Goal: Communication & Community: Ask a question

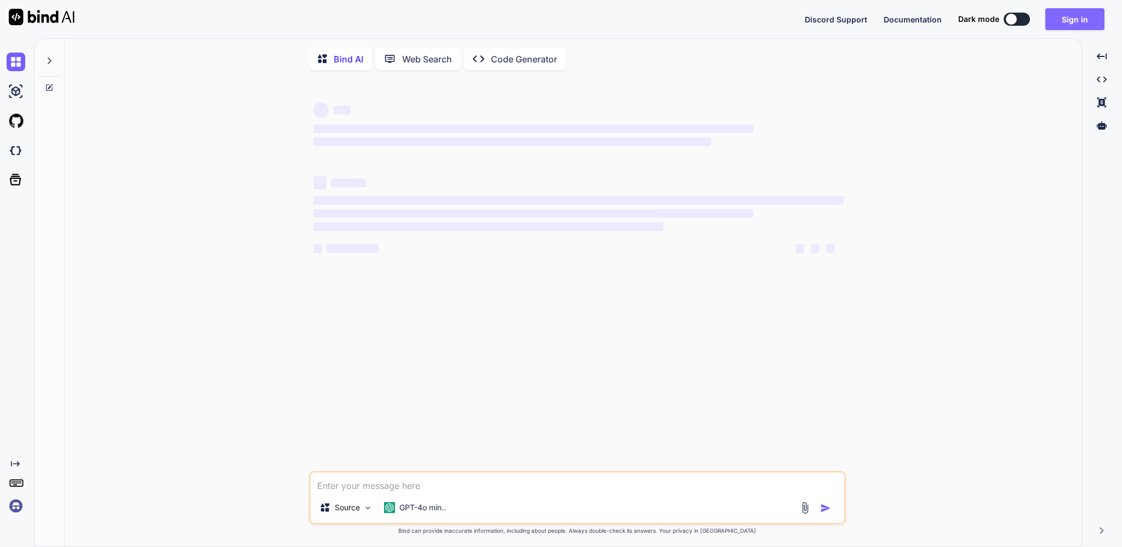
type textarea "x"
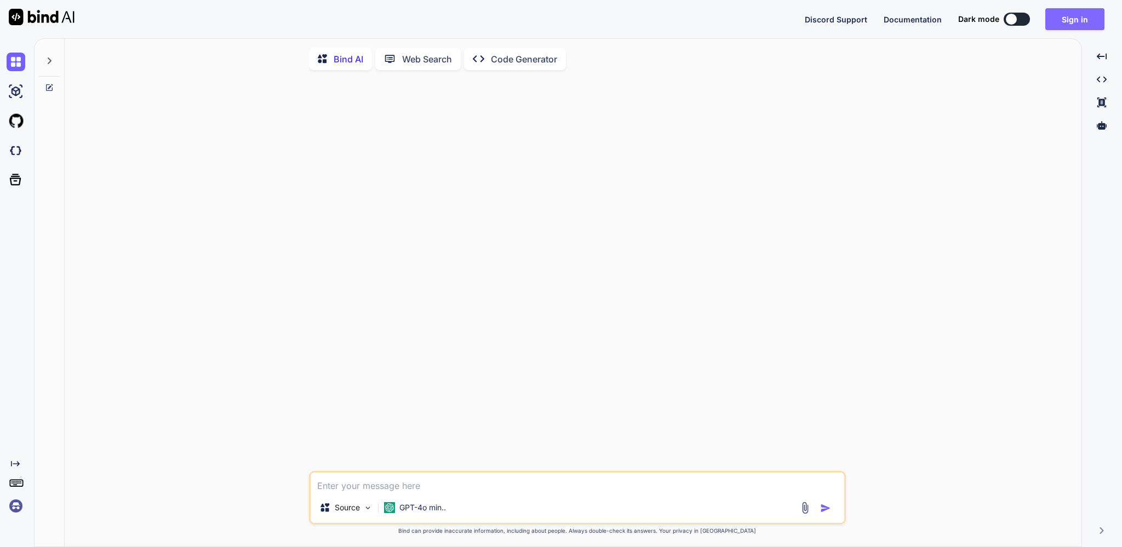
click at [1069, 21] on button "Sign in" at bounding box center [1074, 19] width 59 height 22
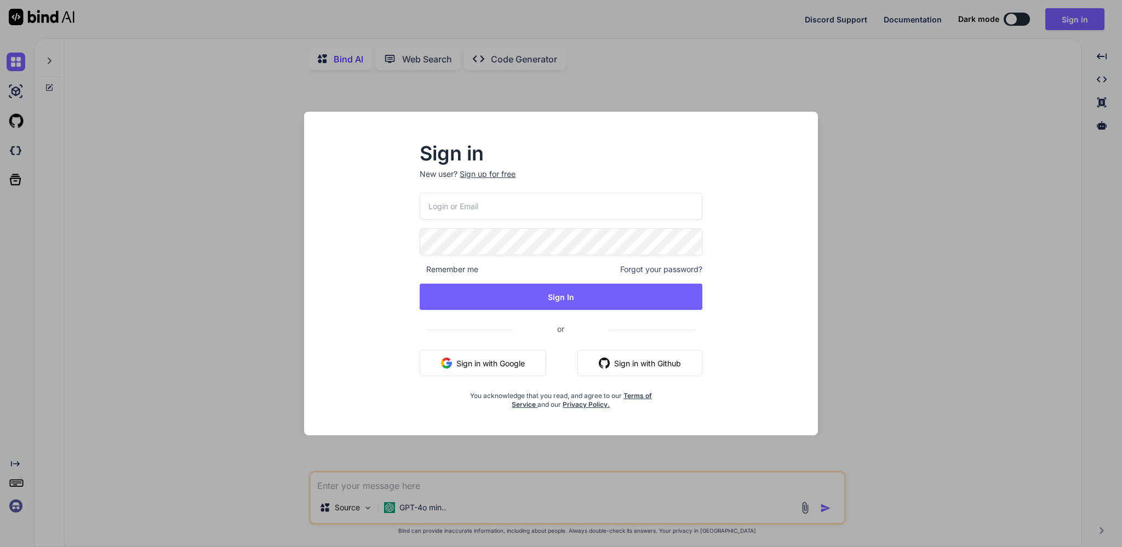
click at [509, 204] on input "email" at bounding box center [561, 206] width 282 height 27
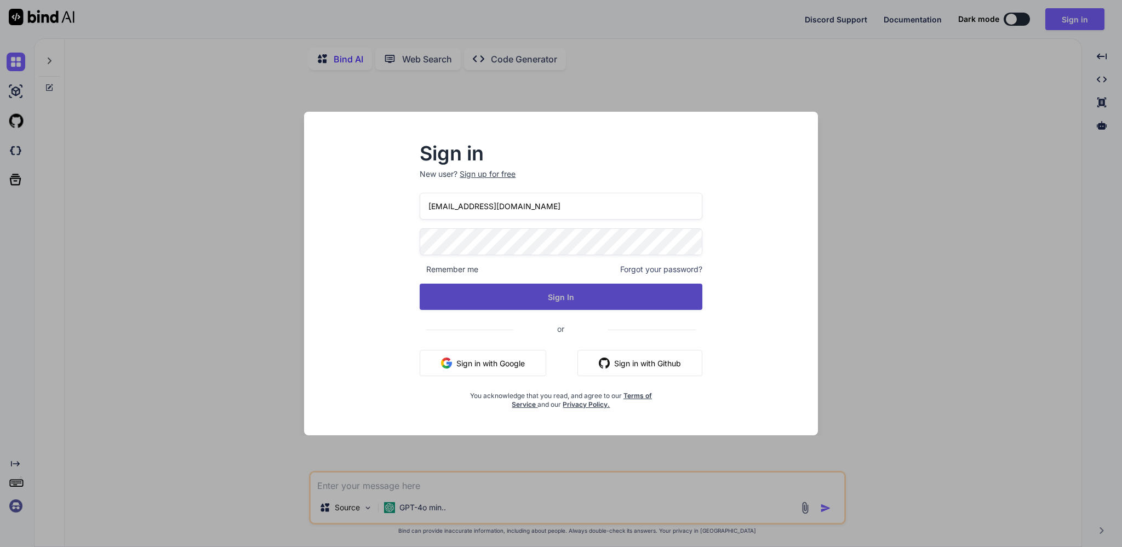
type input "[EMAIL_ADDRESS][DOMAIN_NAME]"
click at [490, 306] on button "Sign In" at bounding box center [561, 297] width 282 height 26
click at [589, 297] on button "Sign In" at bounding box center [561, 297] width 282 height 26
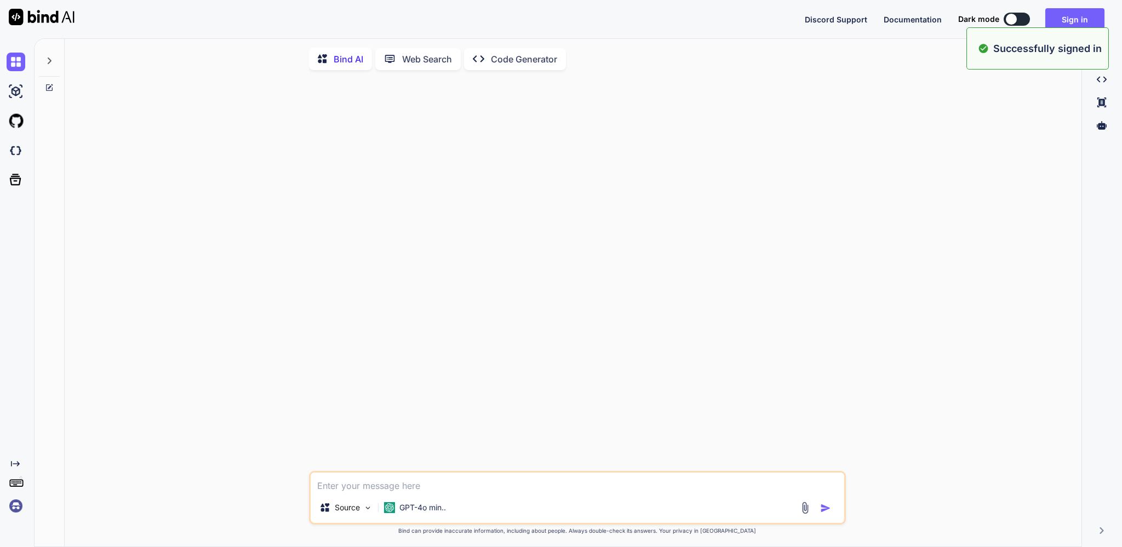
type textarea "x"
click at [339, 488] on textarea at bounding box center [578, 483] width 534 height 20
type textarea "P"
type textarea "x"
type textarea "Pl"
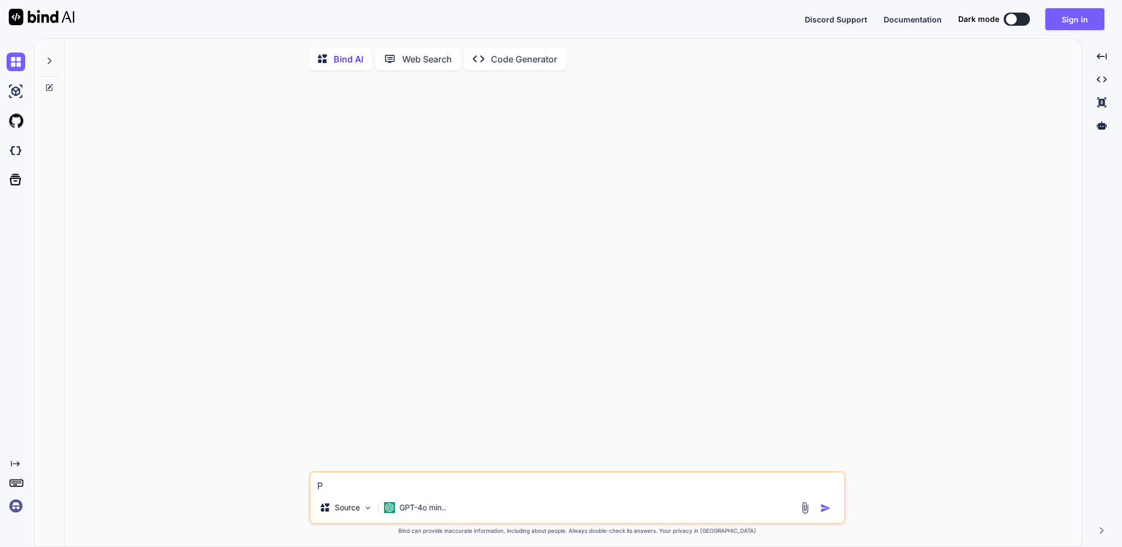
type textarea "x"
type textarea "Ple"
type textarea "x"
type textarea "Plea"
type textarea "x"
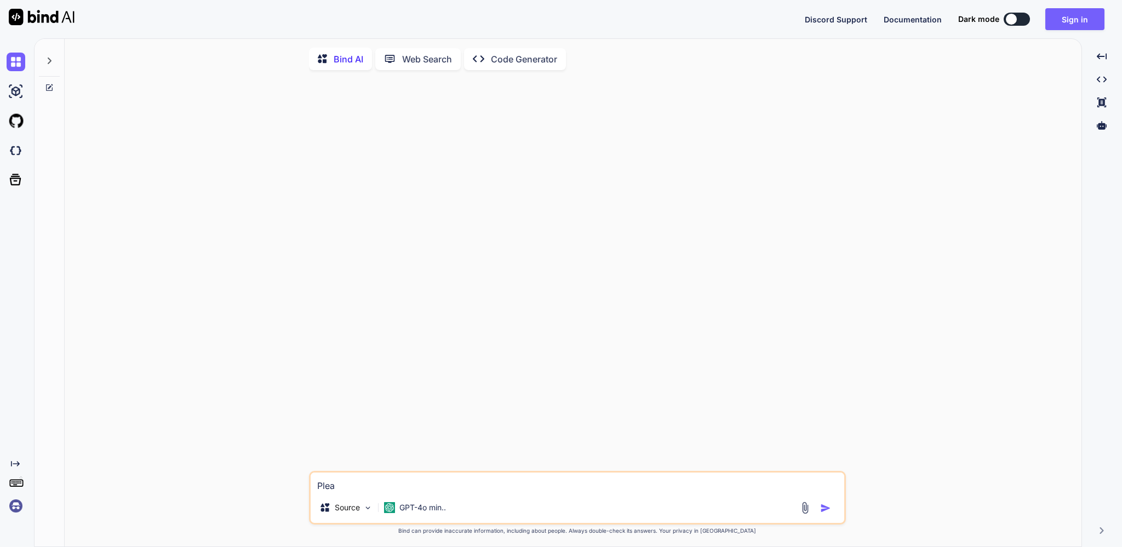
type textarea "Pleas"
type textarea "x"
type textarea "Please"
type textarea "x"
type textarea "Please"
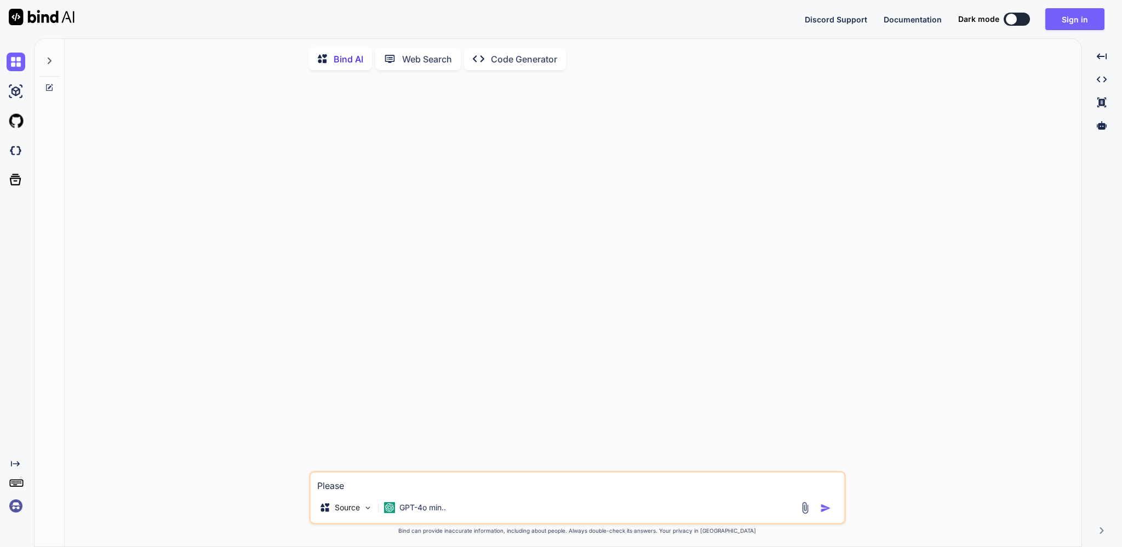
type textarea "x"
type textarea "Please b"
type textarea "x"
type textarea "Please bu"
type textarea "x"
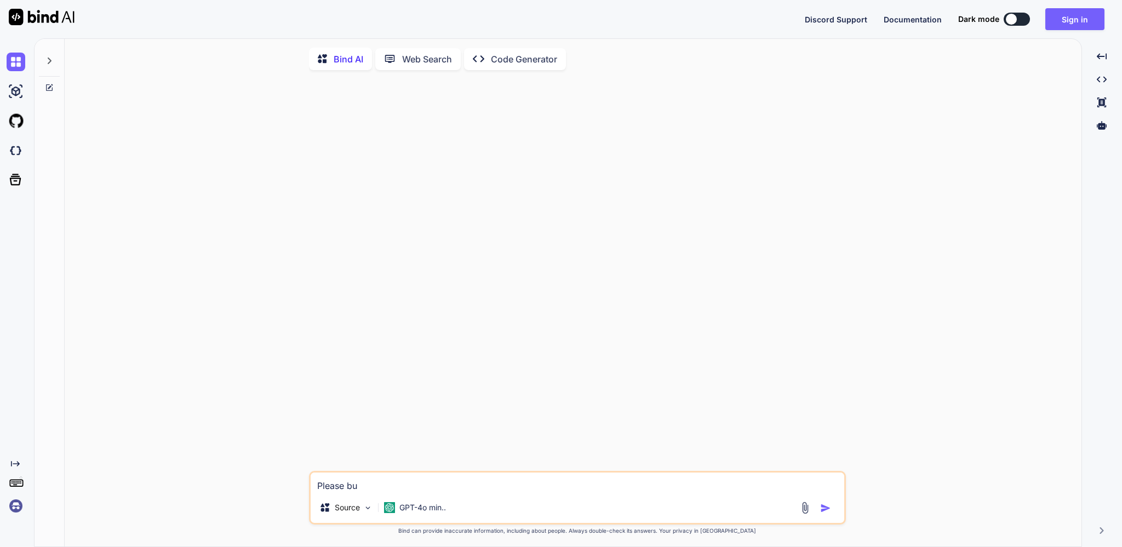
type textarea "Please [PERSON_NAME]"
type textarea "x"
type textarea "Please buil"
type textarea "x"
type textarea "Please build"
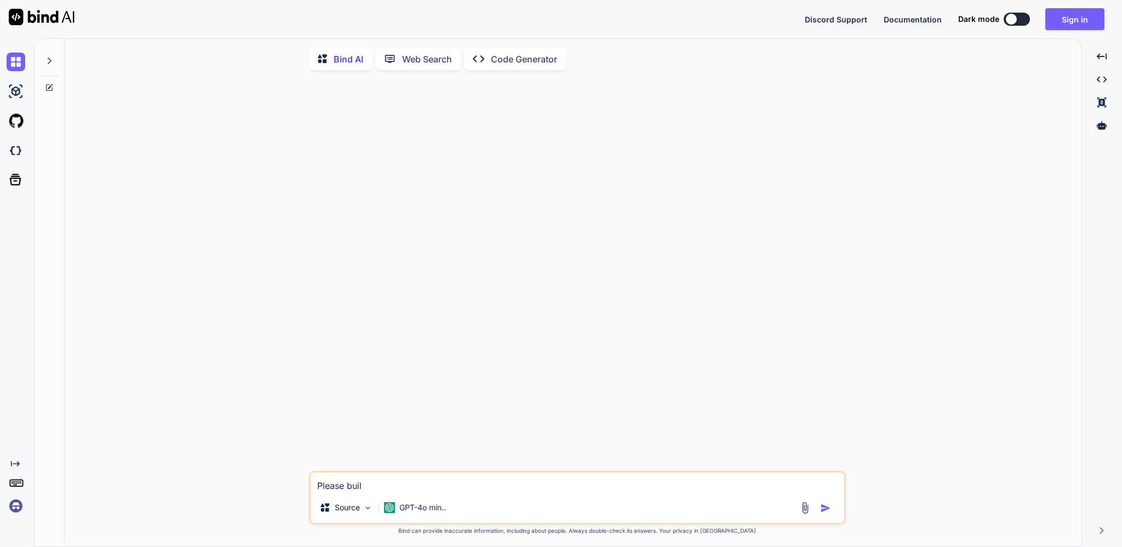
type textarea "x"
type textarea "Please build"
type textarea "x"
type textarea "Please build a"
type textarea "x"
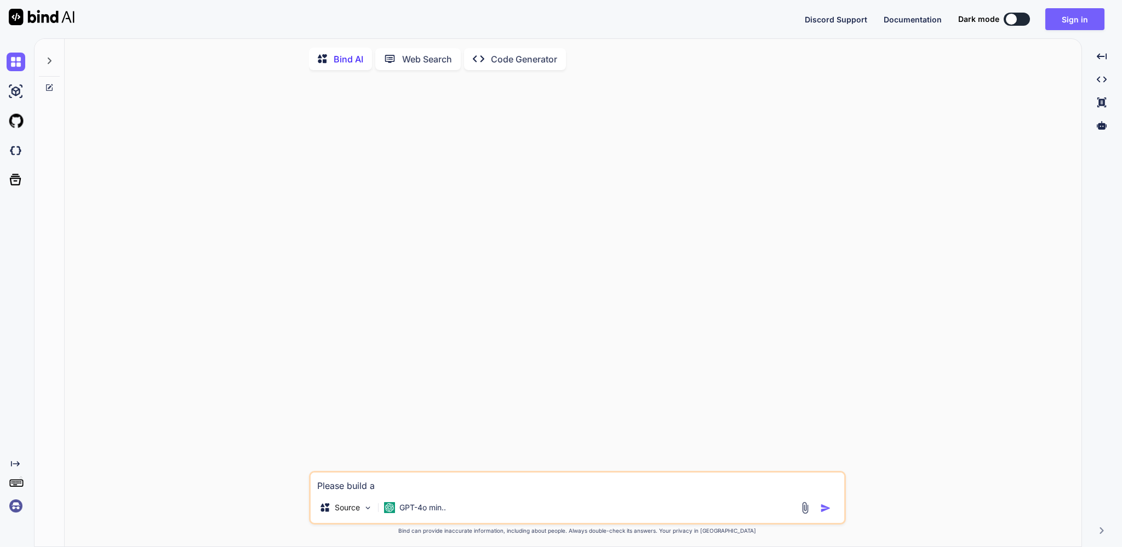
type textarea "Please build a"
type textarea "x"
type textarea "Please build a W"
type textarea "x"
type textarea "Please build a WP"
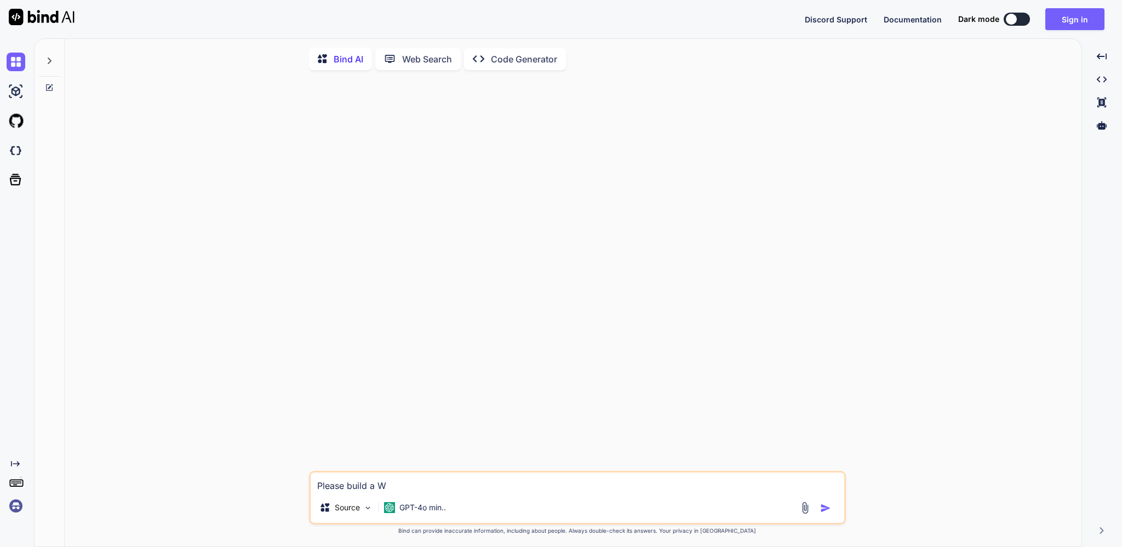
type textarea "x"
type textarea "Please build a WP"
type textarea "x"
type textarea "Please build a WP h"
type textarea "x"
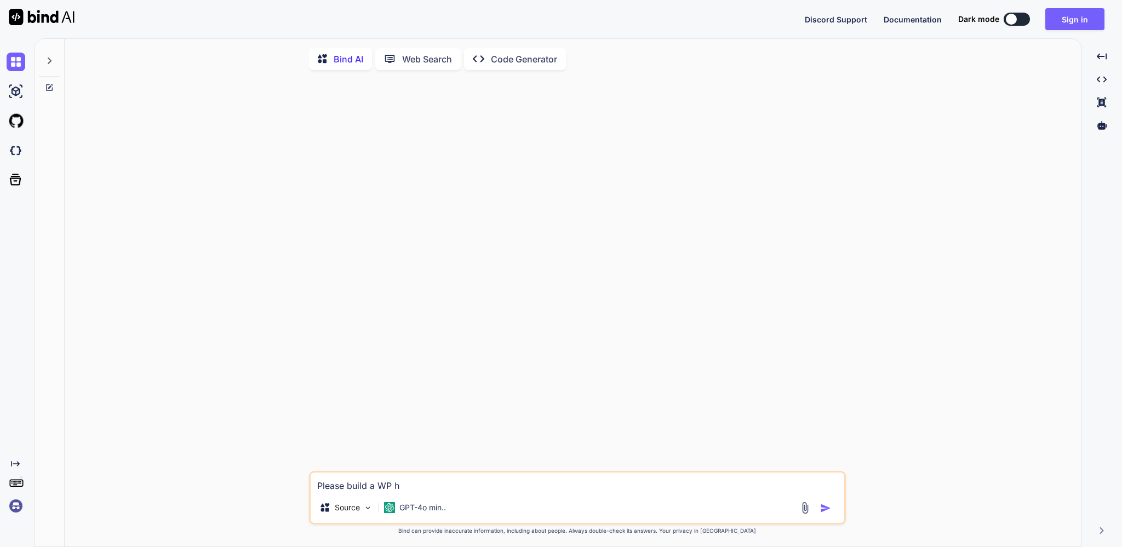
type textarea "Please build a WP ho"
type textarea "x"
type textarea "Please build a WP hom"
type textarea "x"
type textarea "Please build a WP home"
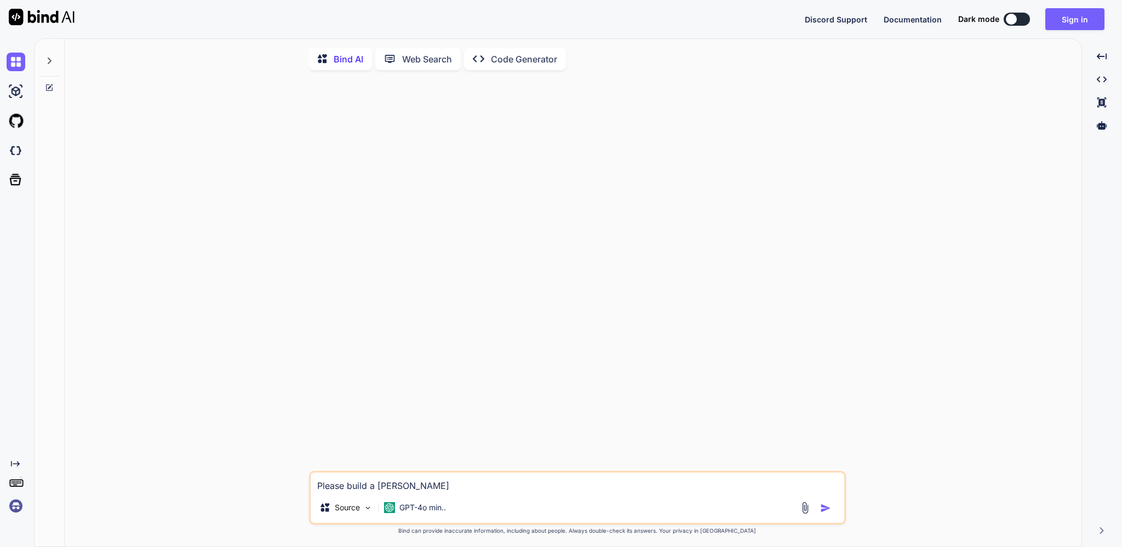
type textarea "x"
type textarea "Please build a WP home"
type textarea "x"
type textarea "Please build a WP home p"
type textarea "x"
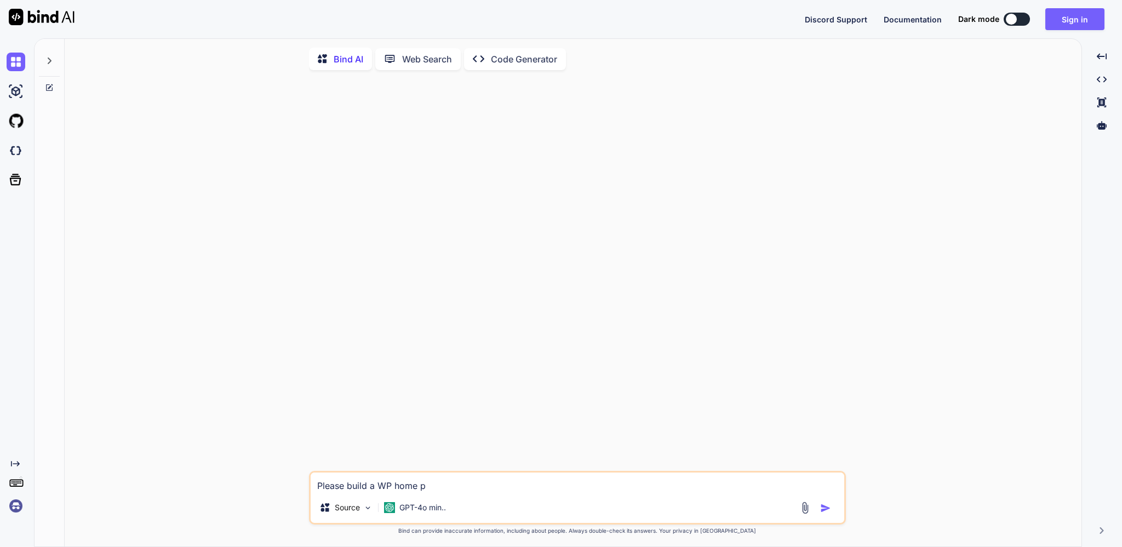
type textarea "Please build a WP home pa"
type textarea "x"
type textarea "Please build a WP home pag"
type textarea "x"
type textarea "Please build a WP home page"
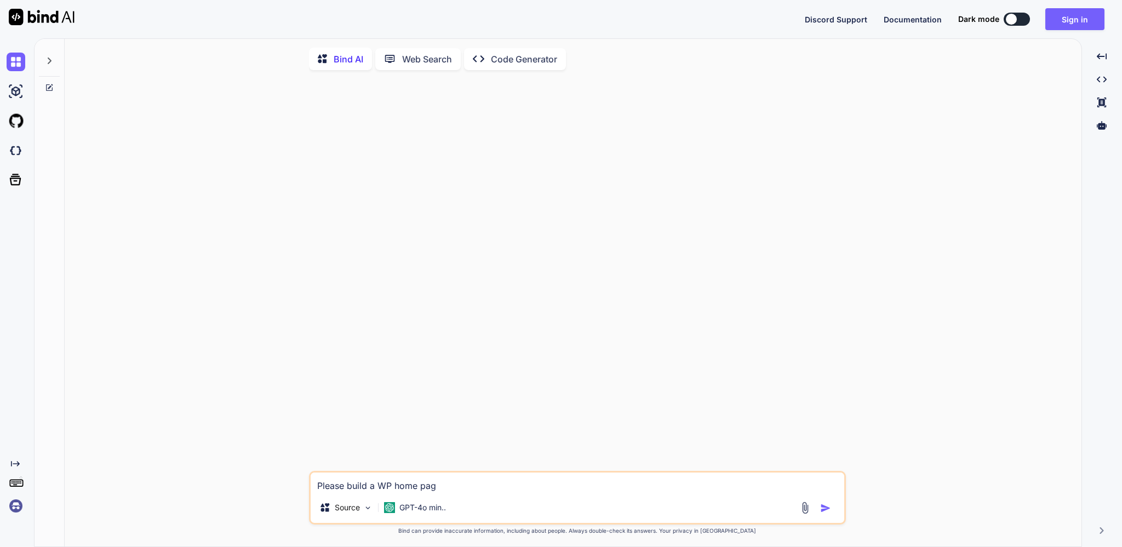
type textarea "x"
type textarea "Please build a WP home page"
type textarea "x"
type textarea "Please build a WP home page f"
type textarea "x"
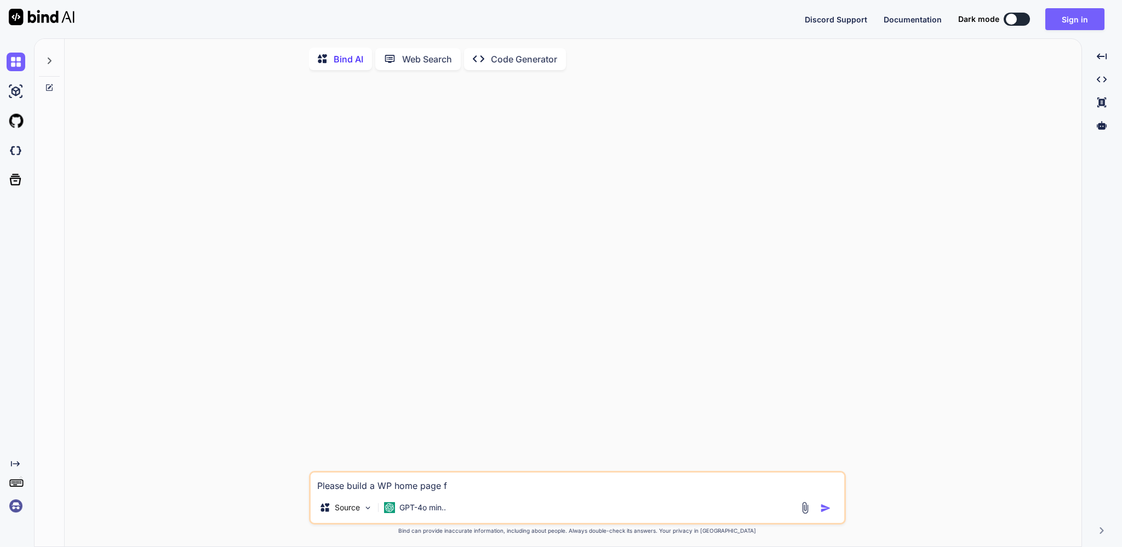
type textarea "Please build a WP home page fo"
type textarea "x"
type textarea "Please build a WP home page for"
type textarea "x"
type textarea "Please build a WP home page for"
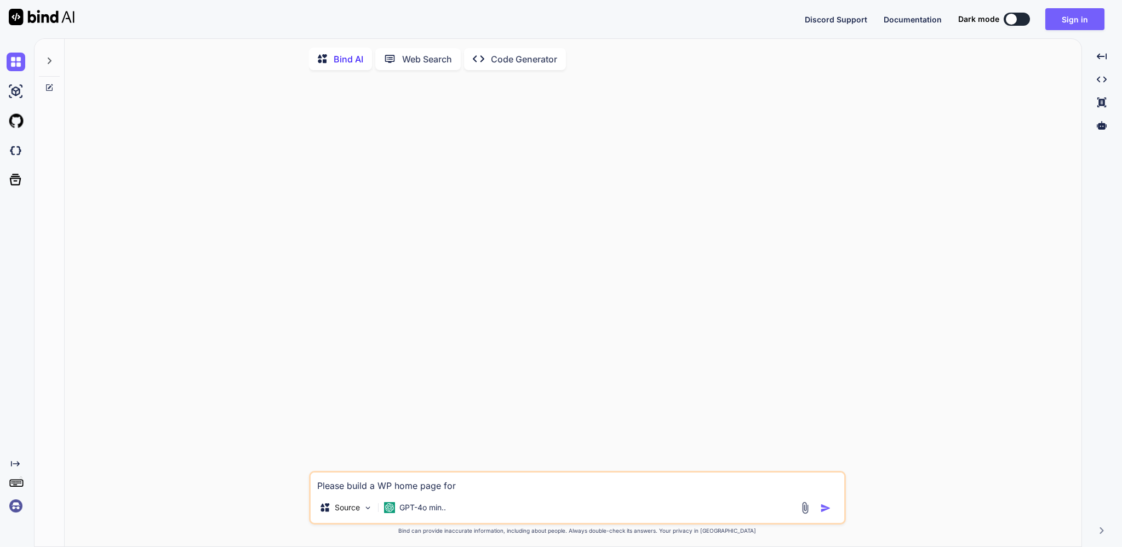
type textarea "x"
type textarea "Please build a WP home page for S"
type textarea "x"
type textarea "Please build a WP home page for SE"
type textarea "x"
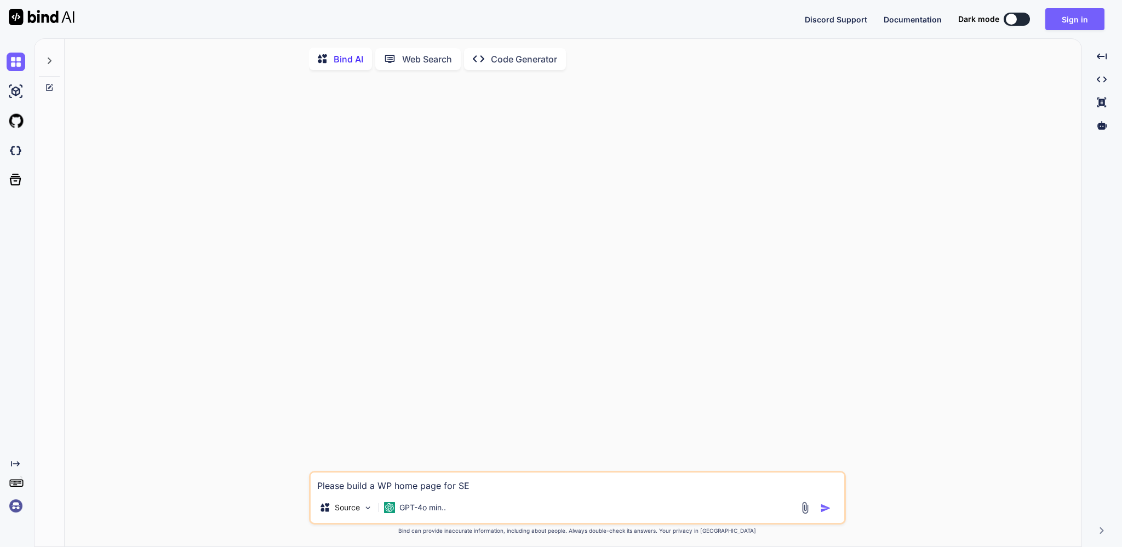
type textarea "Please build a WP home page for SEO"
type textarea "x"
type textarea "Please build a WP home page for SEO"
type textarea "x"
type textarea "Please build a WP home page for SEO c"
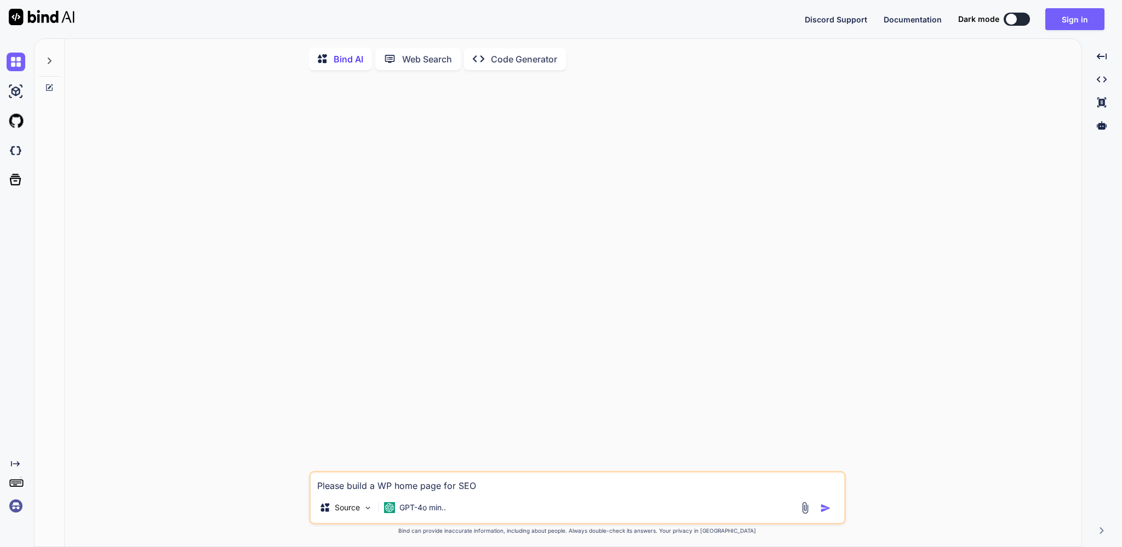
type textarea "x"
type textarea "Please build a WP home page for SEO co"
type textarea "x"
type textarea "Please build a WP home page for SEO com"
type textarea "x"
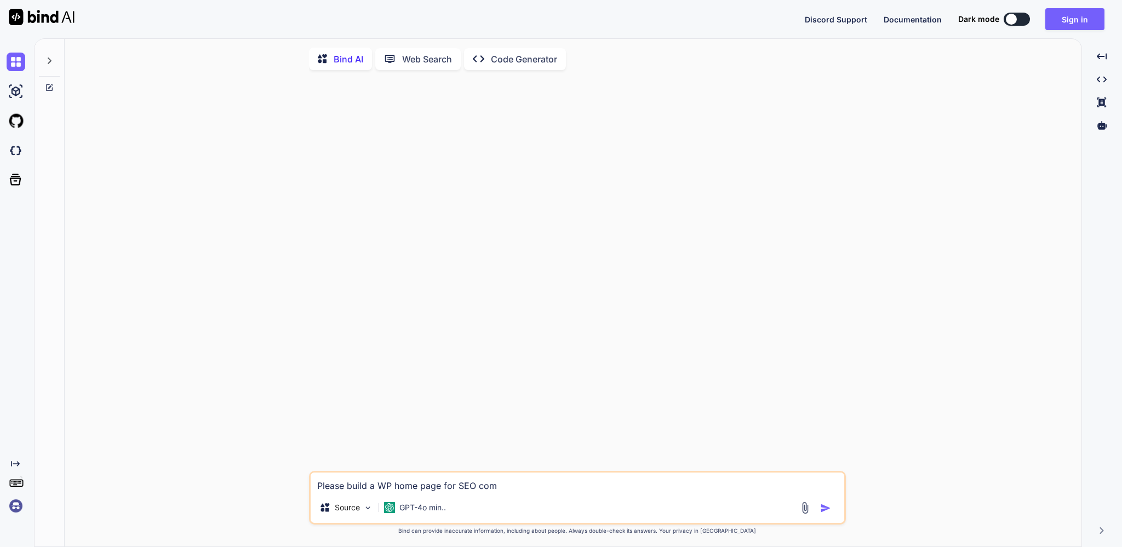
type textarea "Please build a WP home page for SEO comp"
type textarea "x"
type textarea "Please build a WP home page for SEO compa"
type textarea "x"
type textarea "Please build a WP home page for SEO compan"
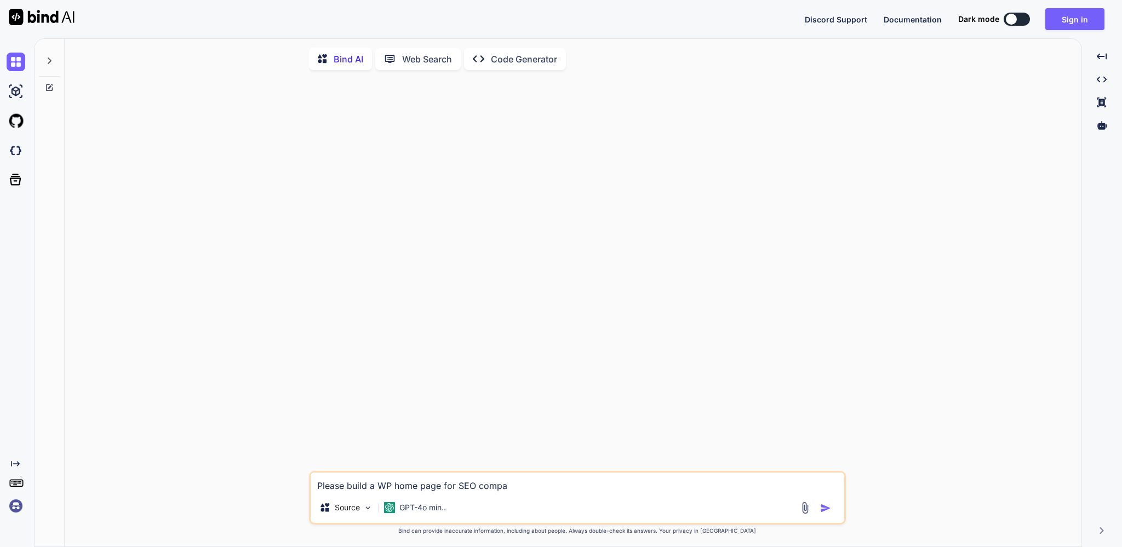
type textarea "x"
type textarea "Please build a WP home page for SEO company"
type textarea "x"
type textarea "Please build a WP home page for SEO company"
type textarea "x"
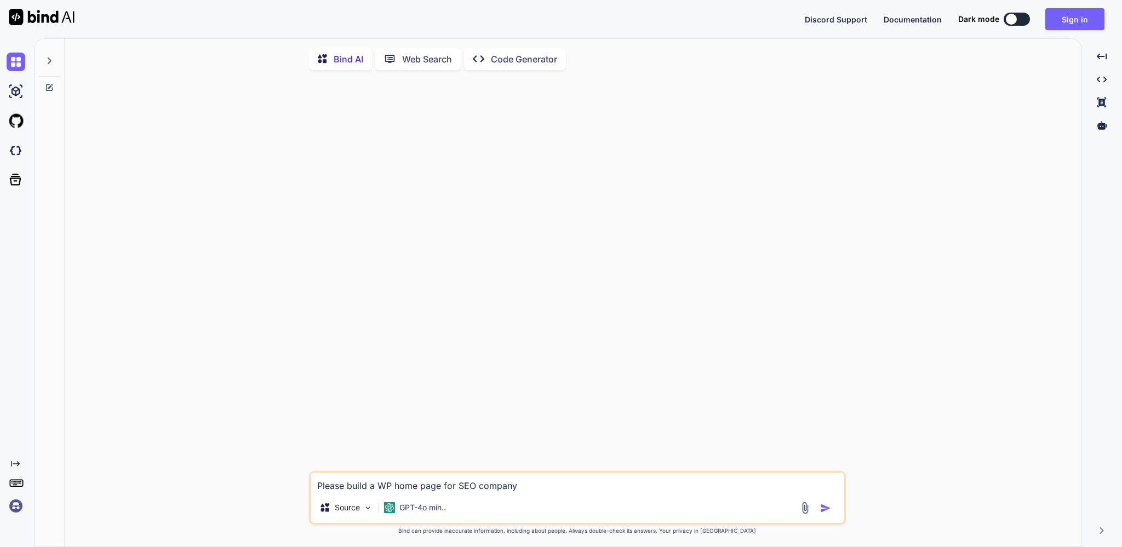
type textarea "Please build a WP home page for SEO company i"
type textarea "x"
type textarea "Please build a WP home page for SEO company in"
type textarea "x"
type textarea "Please build a WP home page for SEO company in"
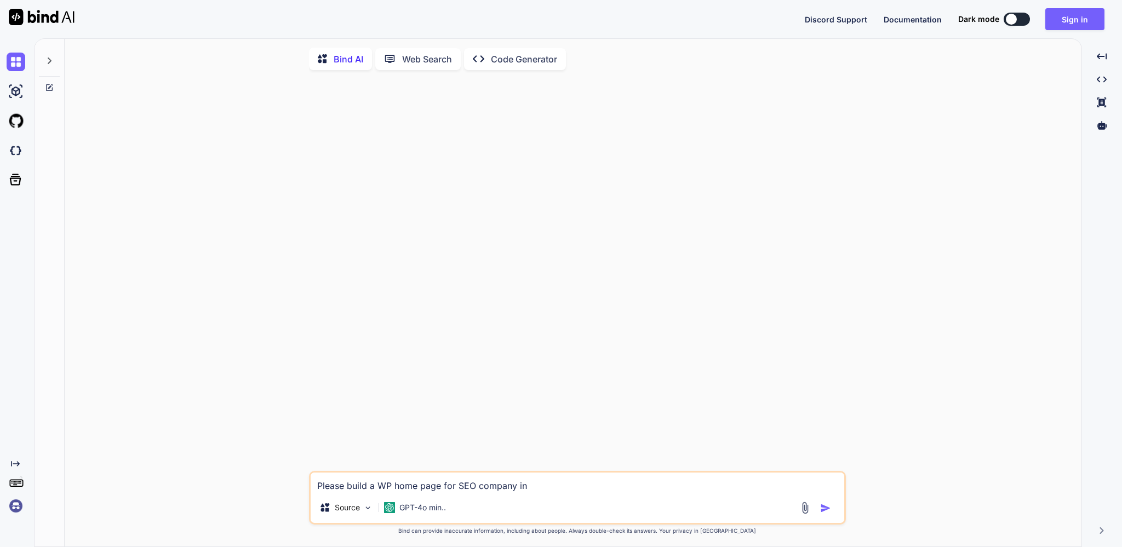
type textarea "x"
type textarea "Please build a WP home page for SEO company in S"
type textarea "x"
type textarea "Please build a WP home page for SEO company in Sa"
type textarea "x"
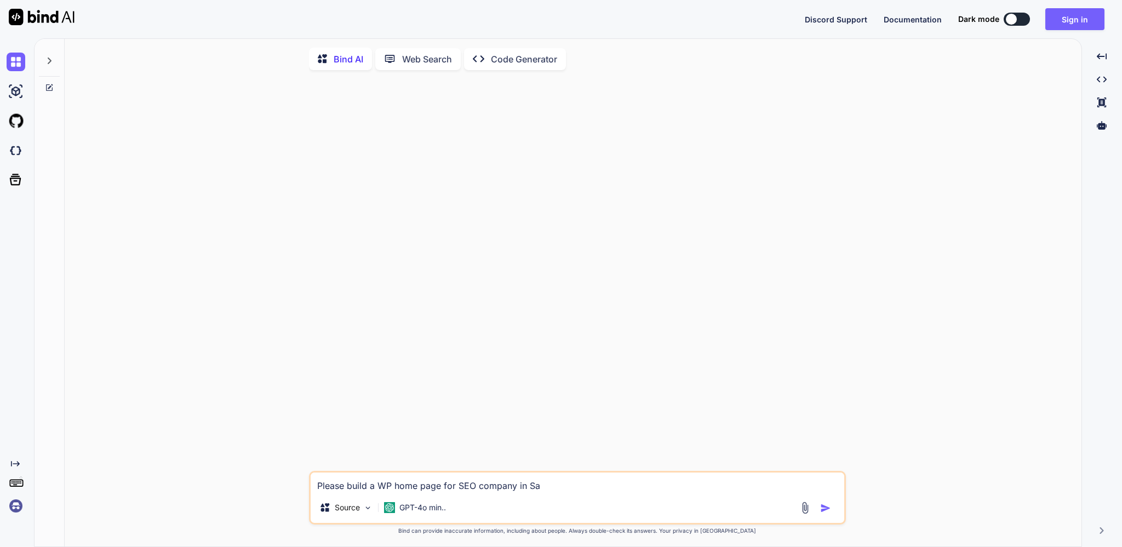
type textarea "Please build a WP home page for SEO company in San"
type textarea "x"
type textarea "Please build a WP home page for SEO company in San"
type textarea "x"
type textarea "Please build a WP home page for SEO company in San D"
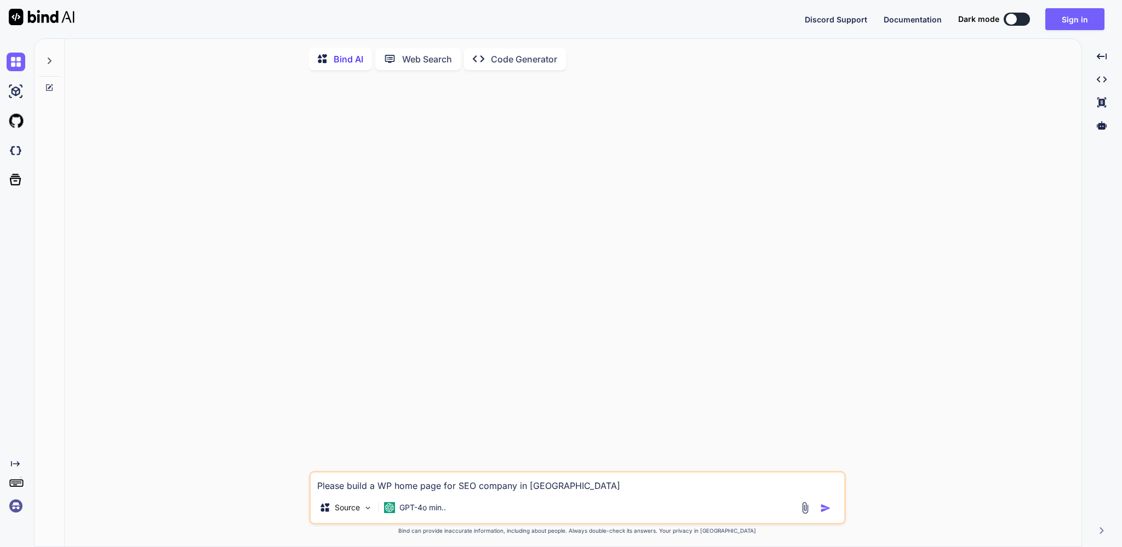
type textarea "x"
type textarea "Please build a WP home page for SEO company in San Di"
type textarea "x"
type textarea "Please build a WP home page for SEO company in San Die"
type textarea "x"
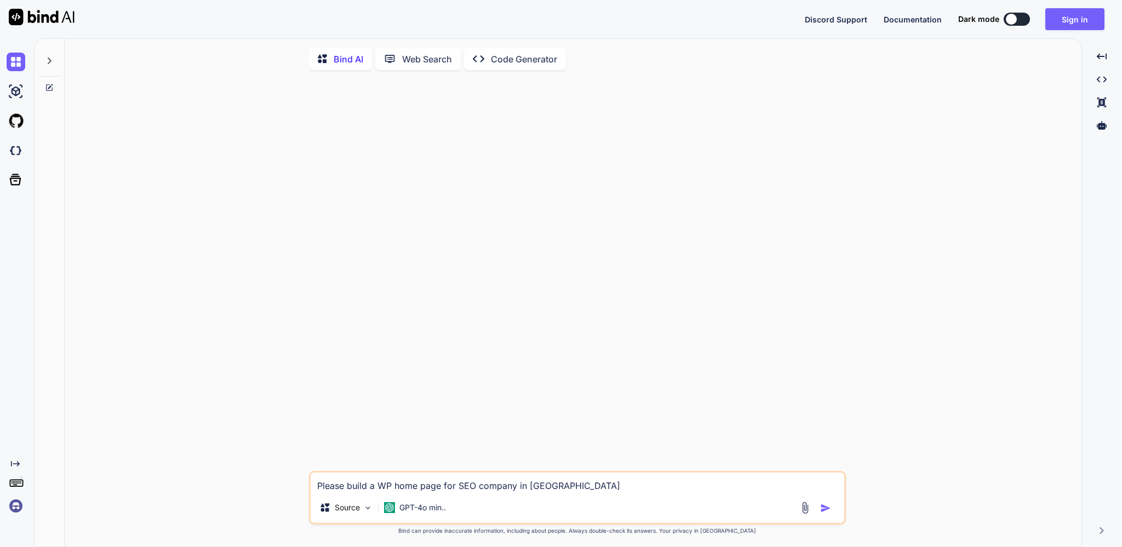
type textarea "Please build a WP home page for SEO company in San Dieg"
type textarea "x"
type textarea "Please build a WP home page for SEO company in San Diego"
type textarea "x"
type textarea "Please build a WP home page for SEO company in San Diego"
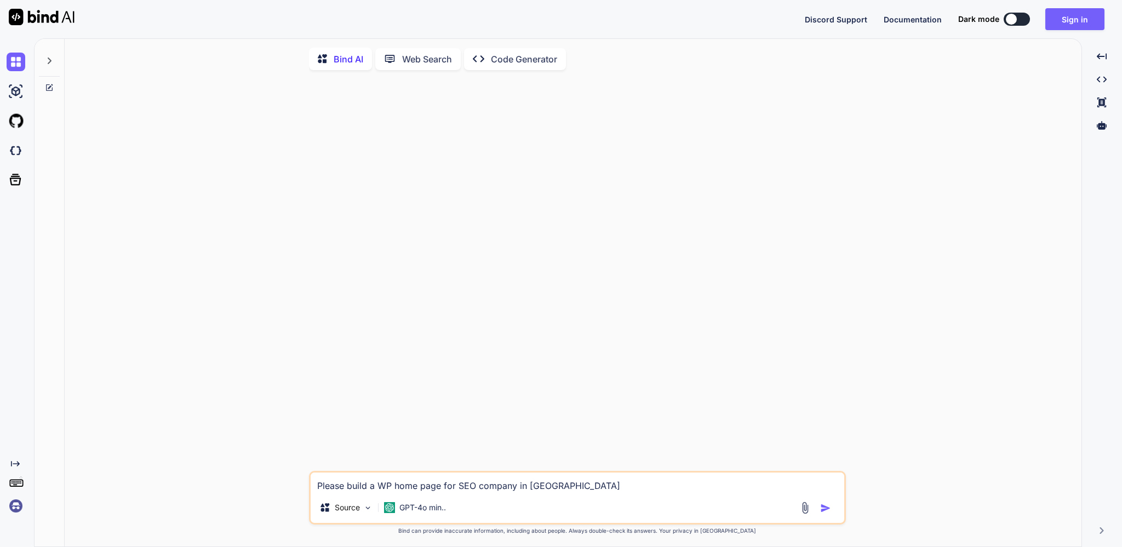
click at [825, 509] on img "button" at bounding box center [825, 508] width 11 height 11
type textarea "x"
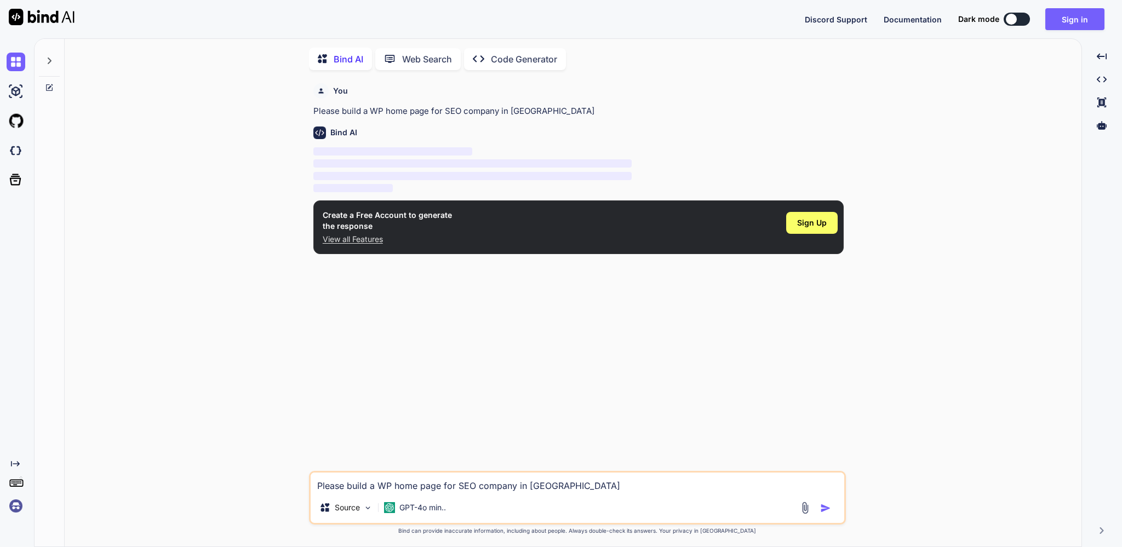
scroll to position [1, 0]
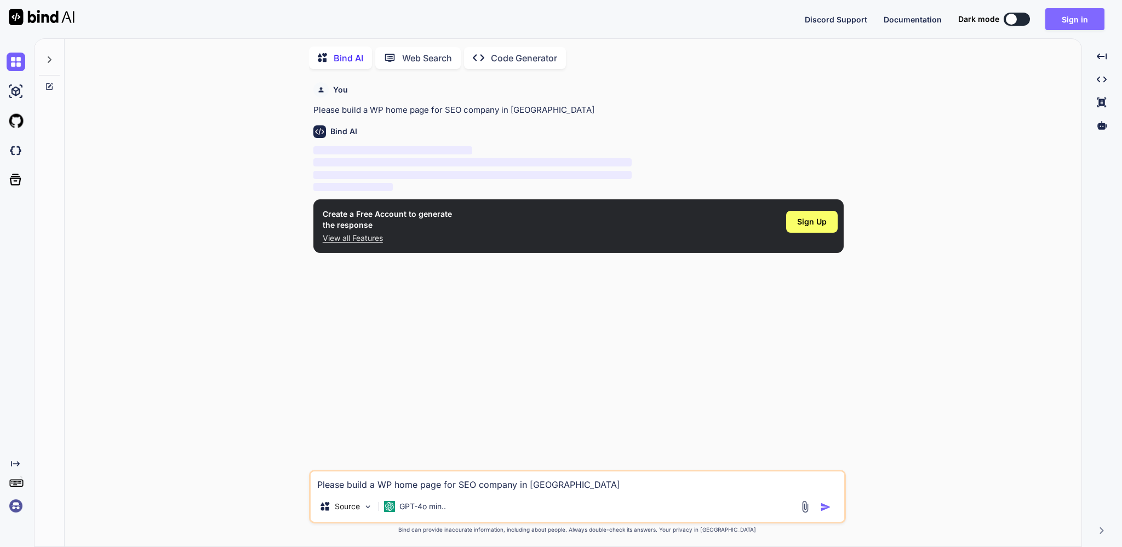
click at [1065, 19] on button "Sign in" at bounding box center [1074, 19] width 59 height 22
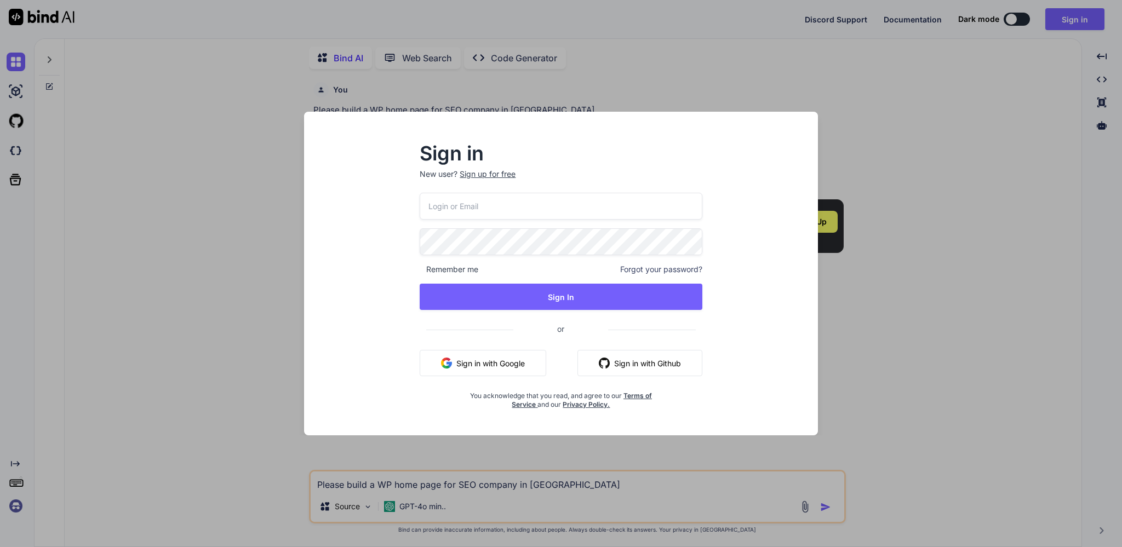
click at [428, 199] on input "email" at bounding box center [561, 206] width 282 height 27
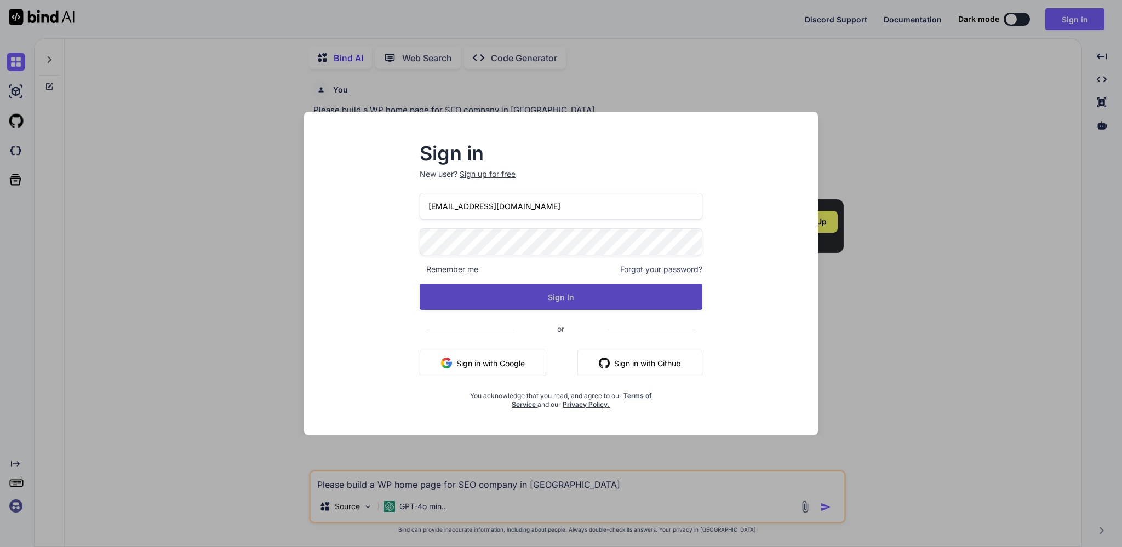
type input "info@teamsoda.com"
click at [496, 289] on button "Sign In" at bounding box center [561, 297] width 282 height 26
click at [593, 293] on button "Sign In" at bounding box center [561, 297] width 282 height 26
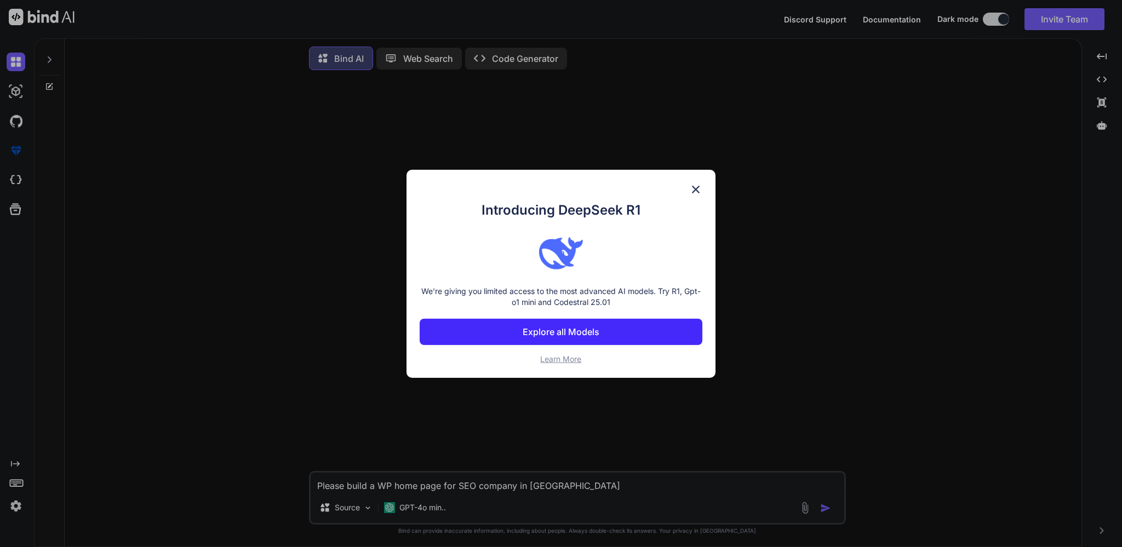
scroll to position [2, 0]
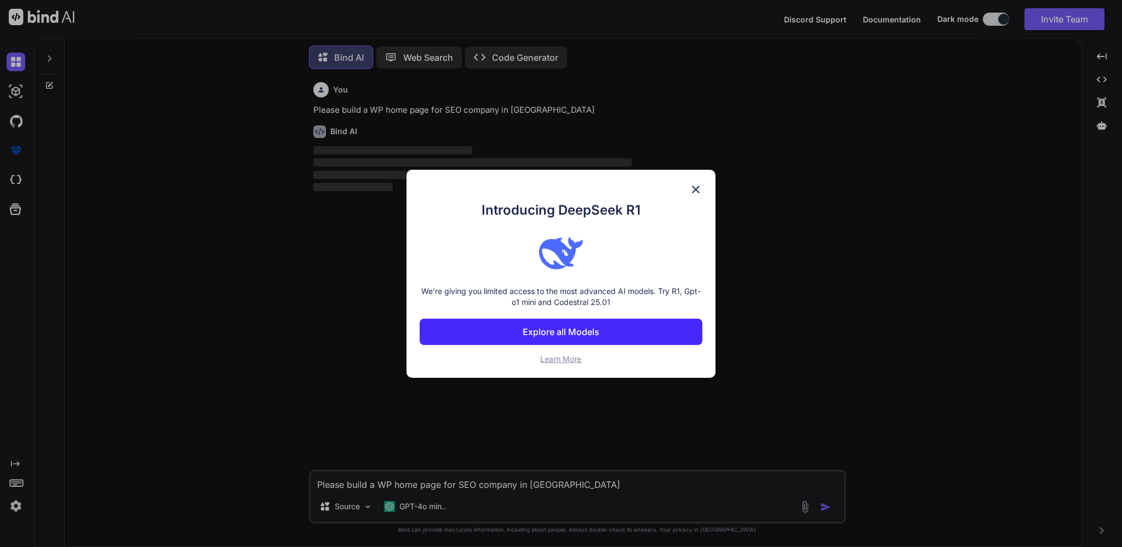
click at [696, 187] on img at bounding box center [695, 189] width 13 height 13
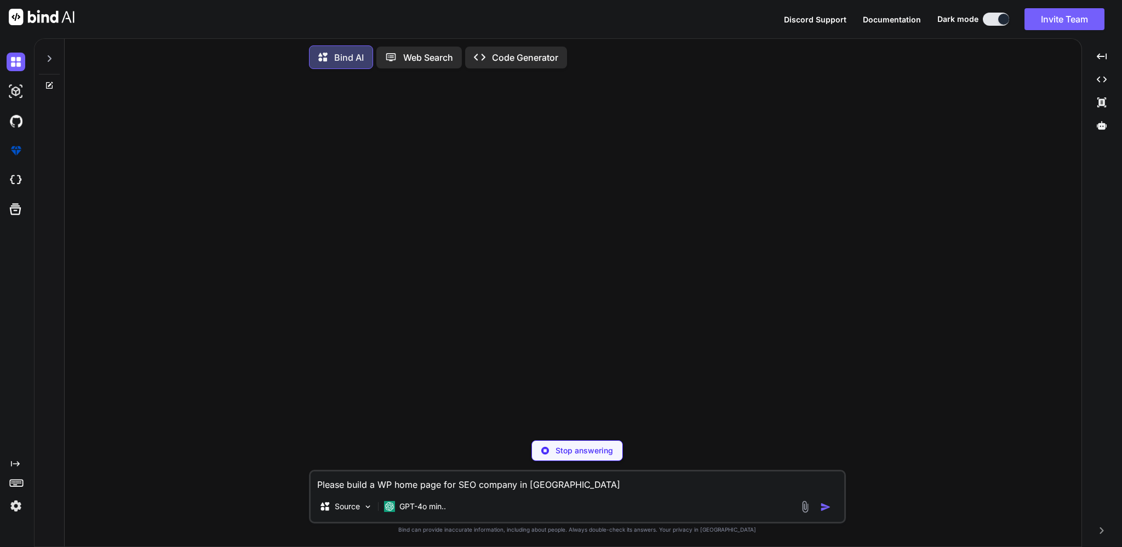
type textarea "x"
click at [383, 482] on textarea "Please build a WP home page for SEO company in San Diego" at bounding box center [578, 482] width 534 height 20
type textarea "P"
type textarea "x"
type textarea "Pl"
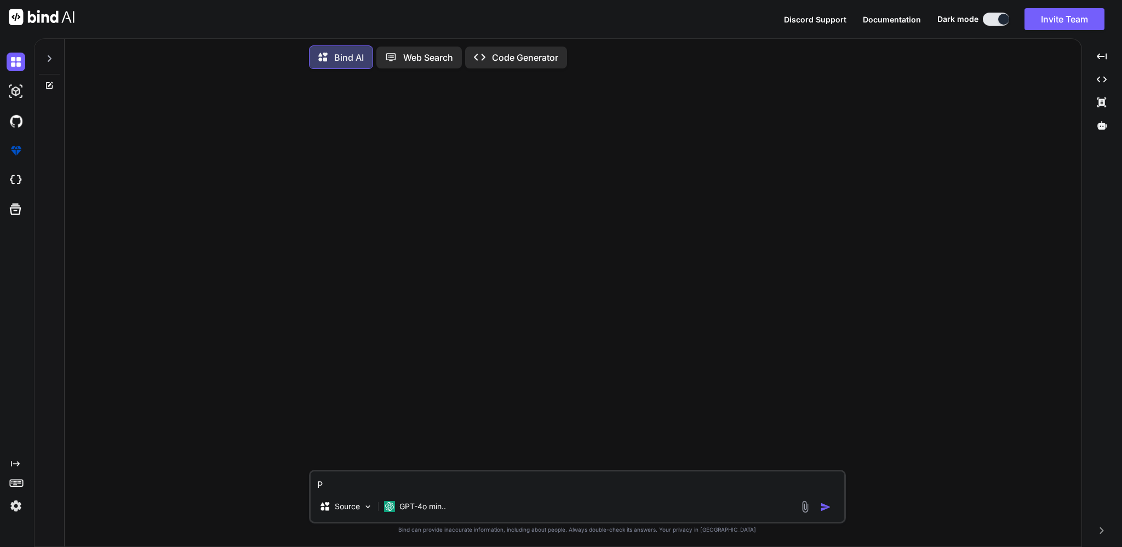
type textarea "x"
type textarea "Ple"
type textarea "x"
type textarea "Plea"
type textarea "x"
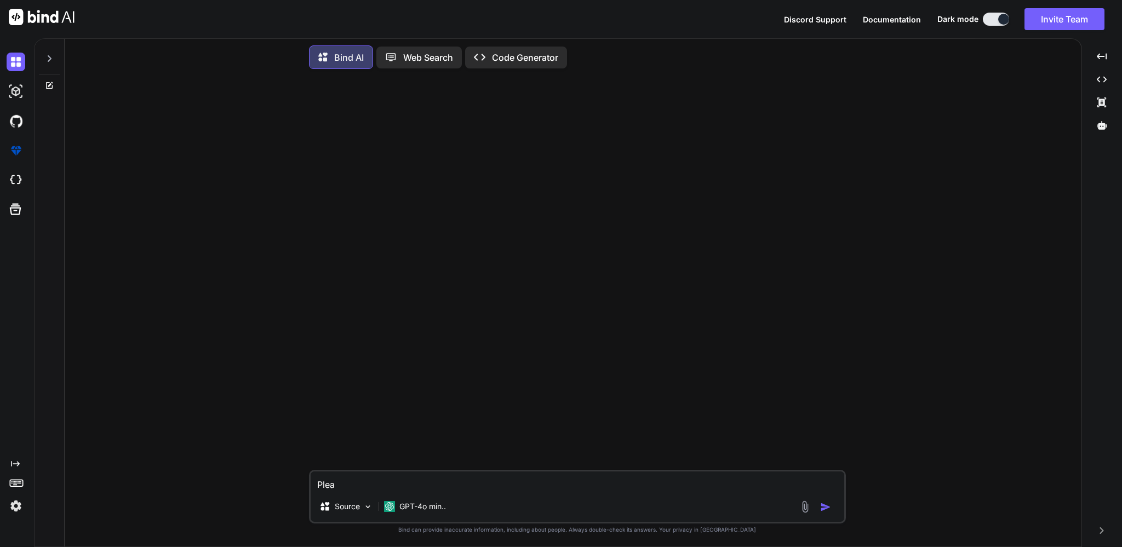
type textarea "Pleas"
type textarea "x"
type textarea "Please"
type textarea "x"
type textarea "Please"
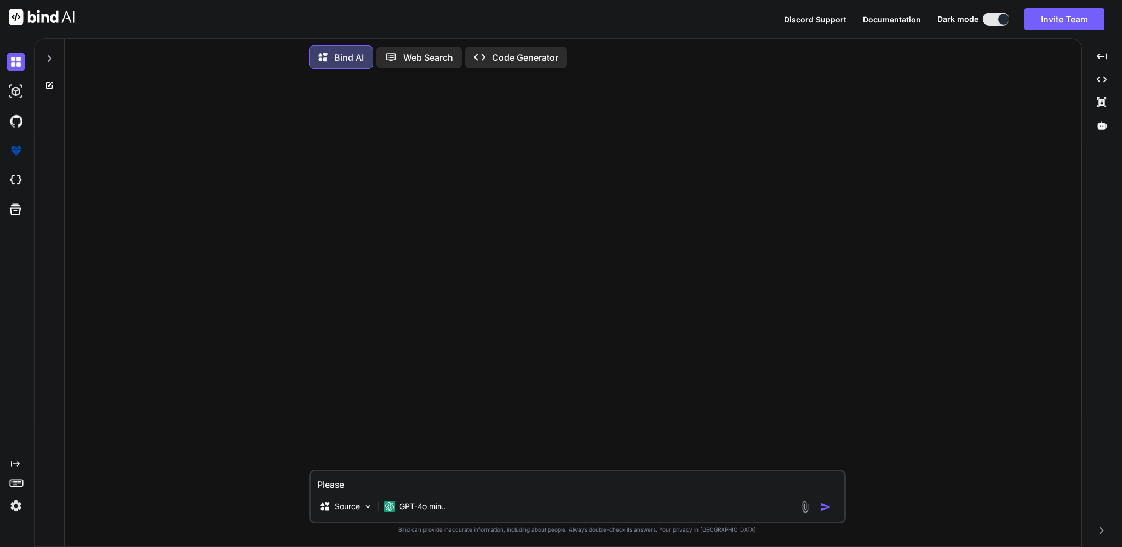
type textarea "x"
type textarea "Please b"
type textarea "x"
type textarea "Please bu"
type textarea "x"
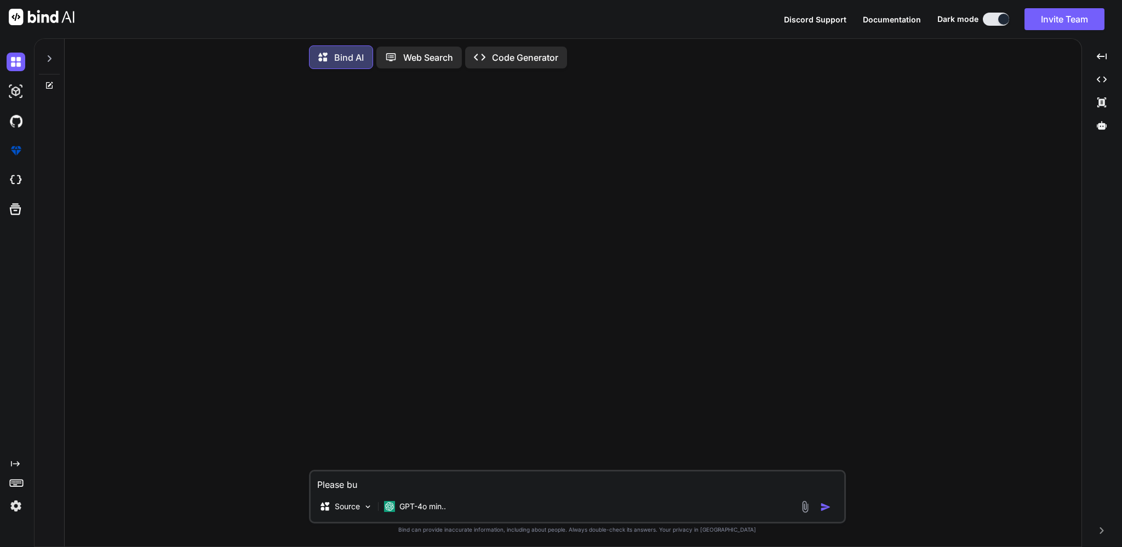
type textarea "Please bui"
type textarea "x"
type textarea "Please buil"
type textarea "x"
type textarea "Please build"
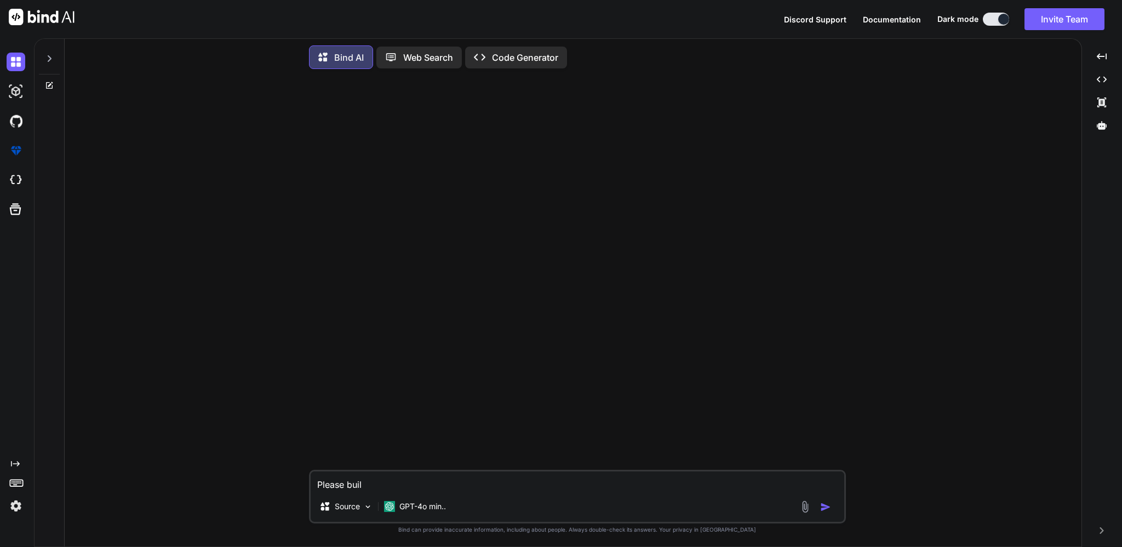
type textarea "x"
type textarea "Please build"
type textarea "x"
type textarea "Please build a"
type textarea "x"
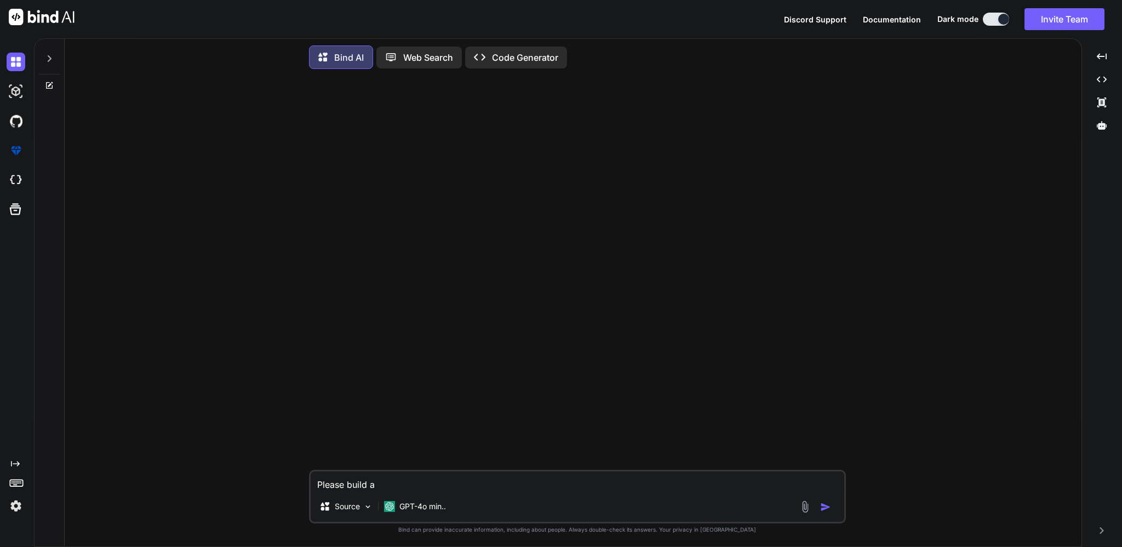
type textarea "Please build a"
type textarea "x"
type textarea "Please build a"
type textarea "x"
type textarea "Please build"
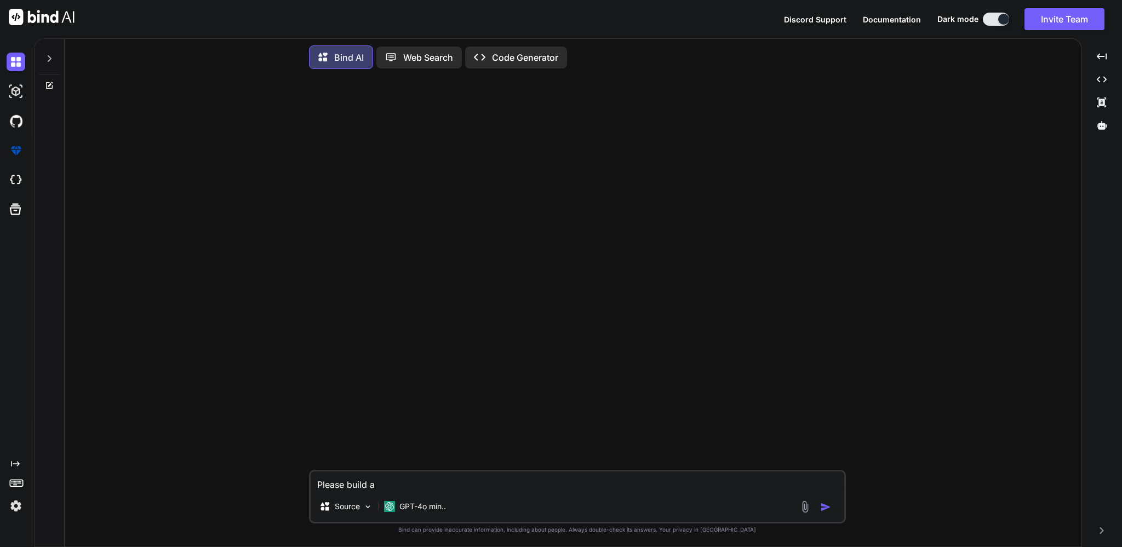
type textarea "x"
type textarea "Please build h"
type textarea "x"
type textarea "Please build ho"
type textarea "x"
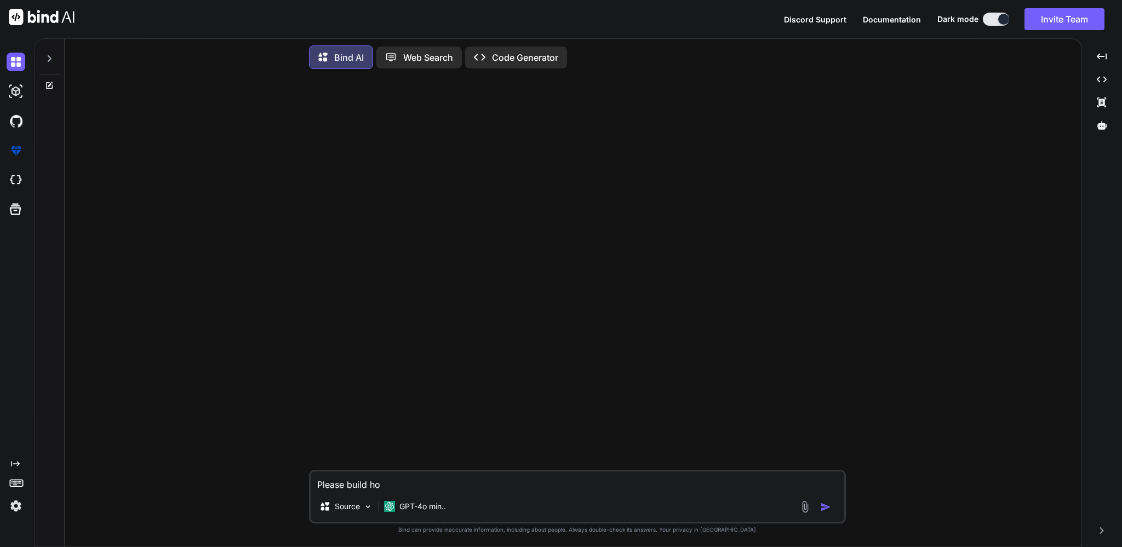
type textarea "Please build hom"
type textarea "x"
type textarea "Please build home"
type textarea "x"
type textarea "Please build home"
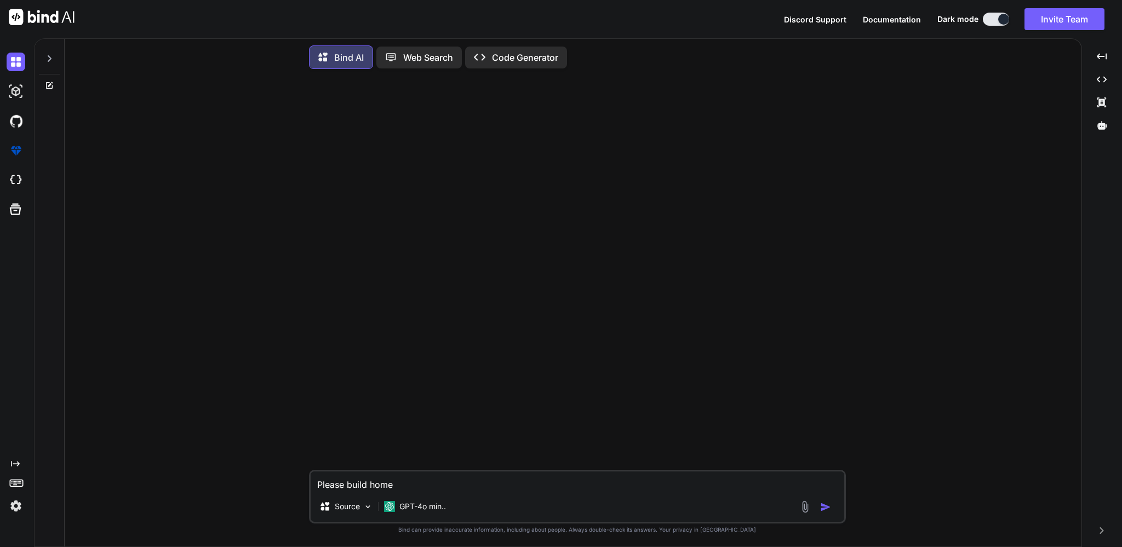
type textarea "x"
type textarea "Please build home p"
type textarea "x"
type textarea "Please build home pa"
type textarea "x"
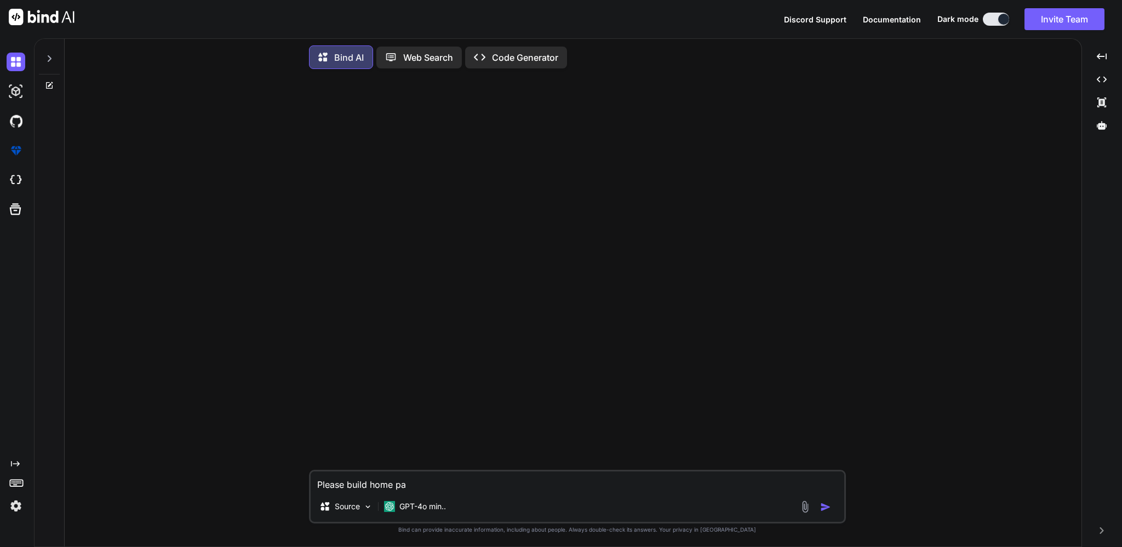
type textarea "Please build home pag"
type textarea "x"
type textarea "Please build home page"
type textarea "x"
type textarea "Please build home page"
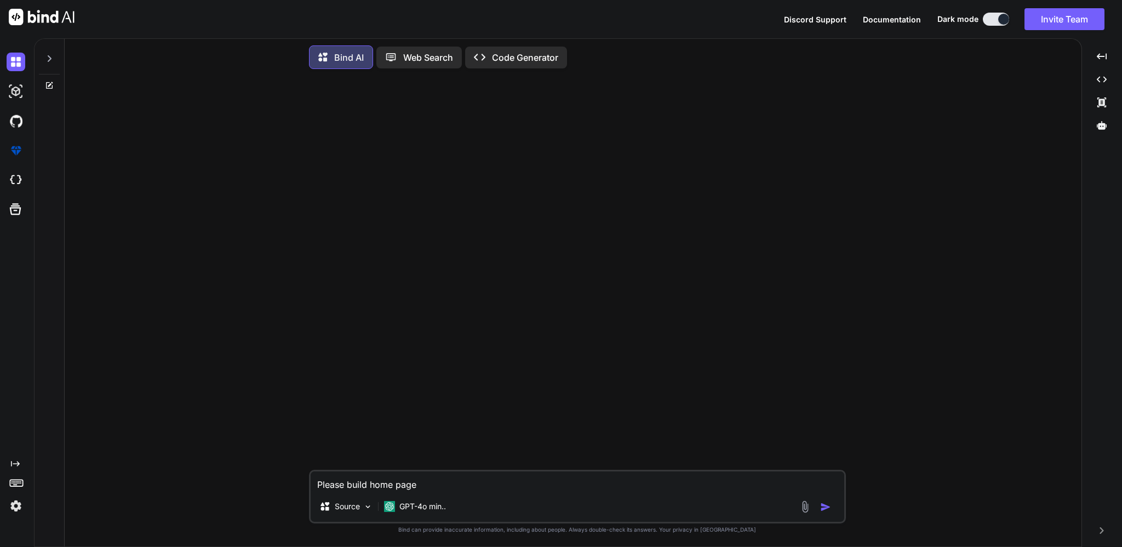
type textarea "x"
type textarea "Please build home page f"
type textarea "x"
type textarea "Please build home page fo"
type textarea "x"
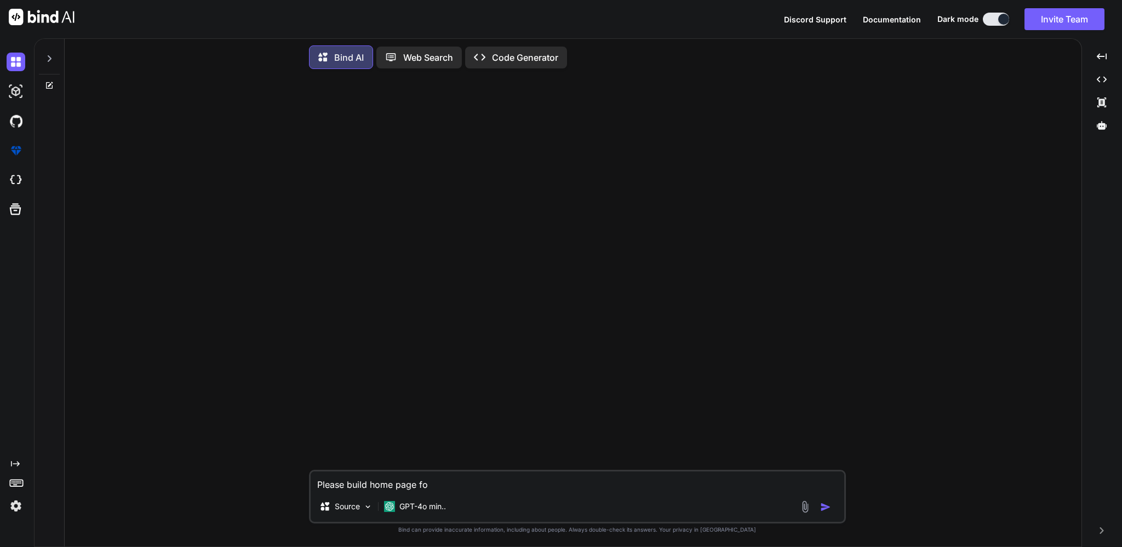
type textarea "Please build home page for"
type textarea "x"
type textarea "Please build home page for"
type textarea "x"
type textarea "Please build home page for S"
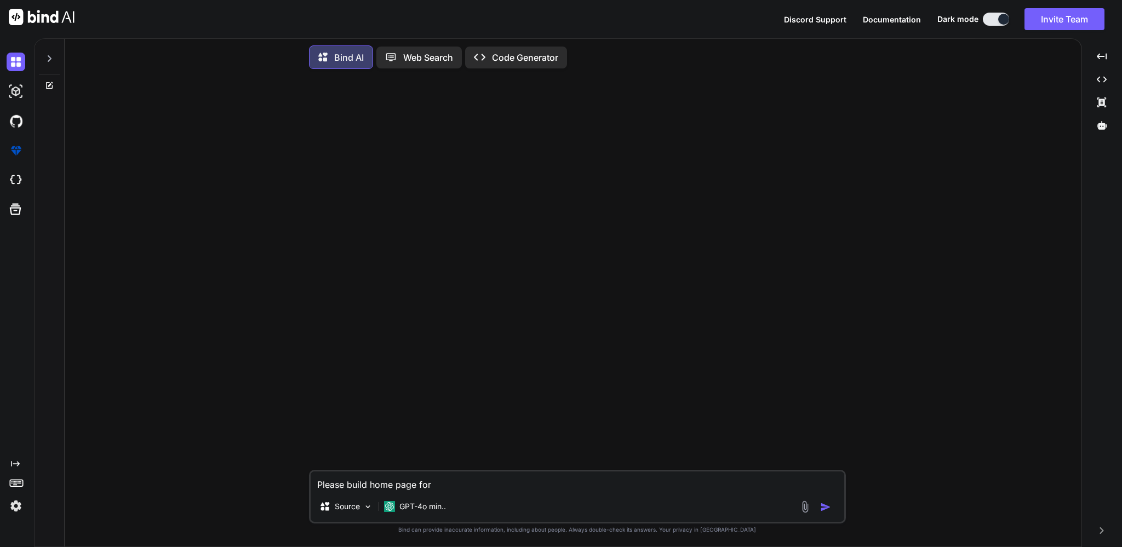
type textarea "x"
type textarea "Please build home page for SE"
type textarea "x"
type textarea "Please build home page for SEO"
type textarea "x"
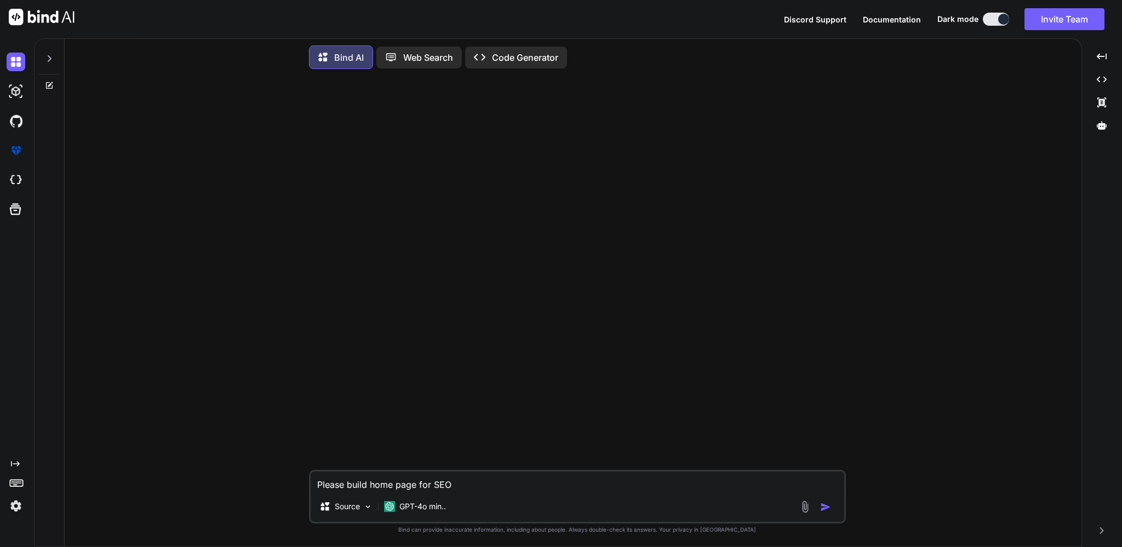
type textarea "Please build home page for SEO"
type textarea "x"
type textarea "Please build home page for SEO c"
type textarea "x"
type textarea "Please build home page for SEO co"
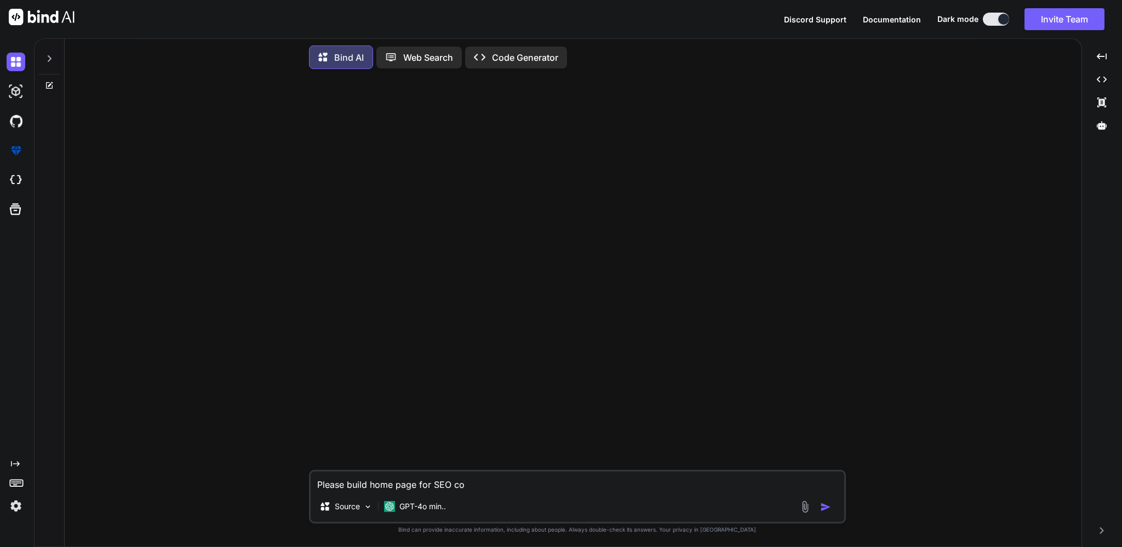
type textarea "x"
type textarea "Please build home page for SEO com"
type textarea "x"
type textarea "Please build home page for SEO comp"
type textarea "x"
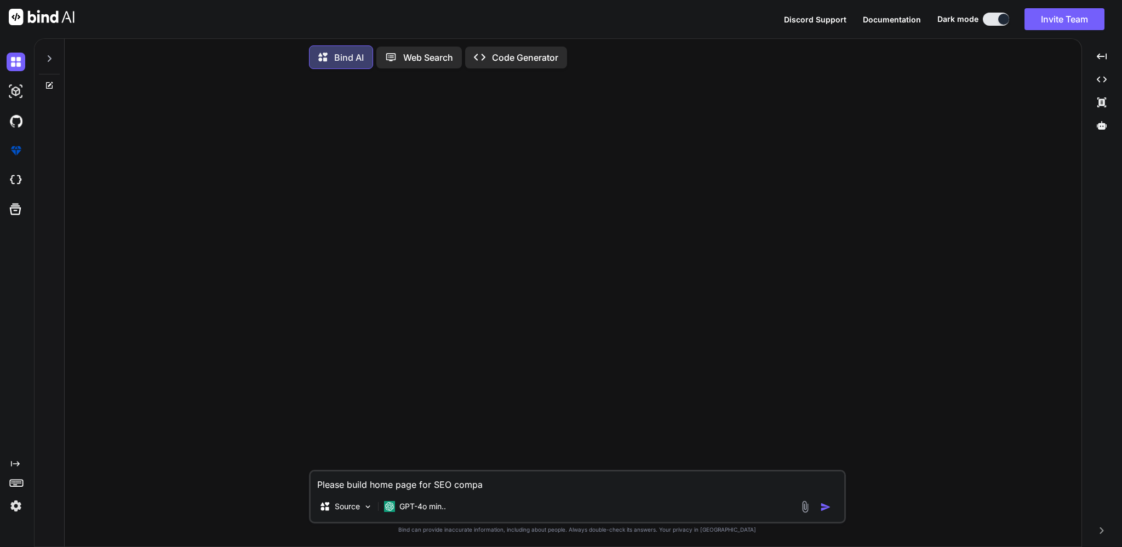
type textarea "Please build home page for SEO compan"
type textarea "x"
type textarea "Please build home page for SEO compan"
click at [406, 507] on p "GPT-4o min.." at bounding box center [422, 506] width 47 height 11
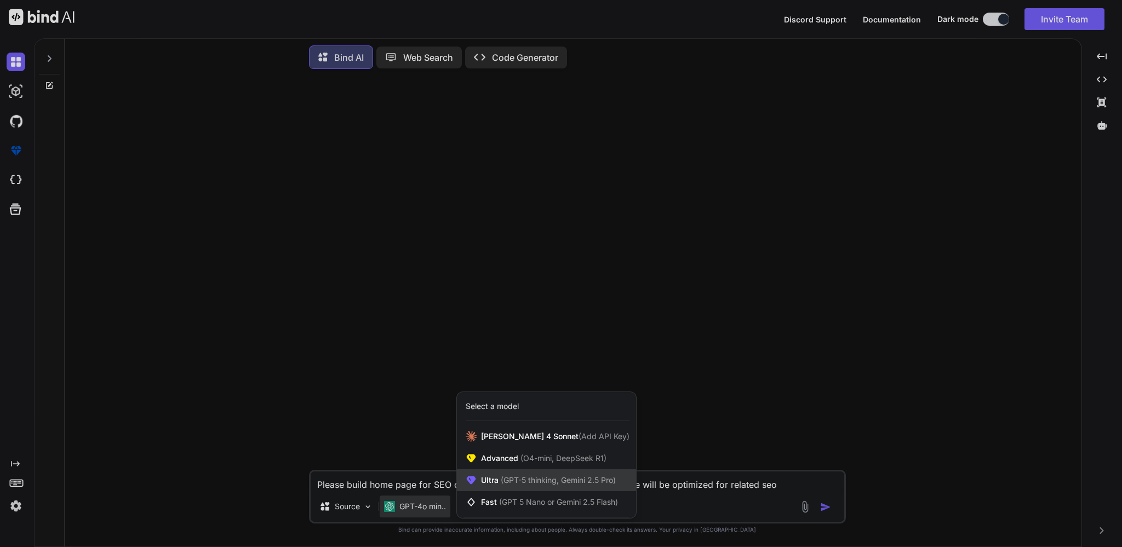
click at [527, 480] on span "(GPT-5 thinking, Gemini 2.5 Pro)" at bounding box center [557, 480] width 117 height 9
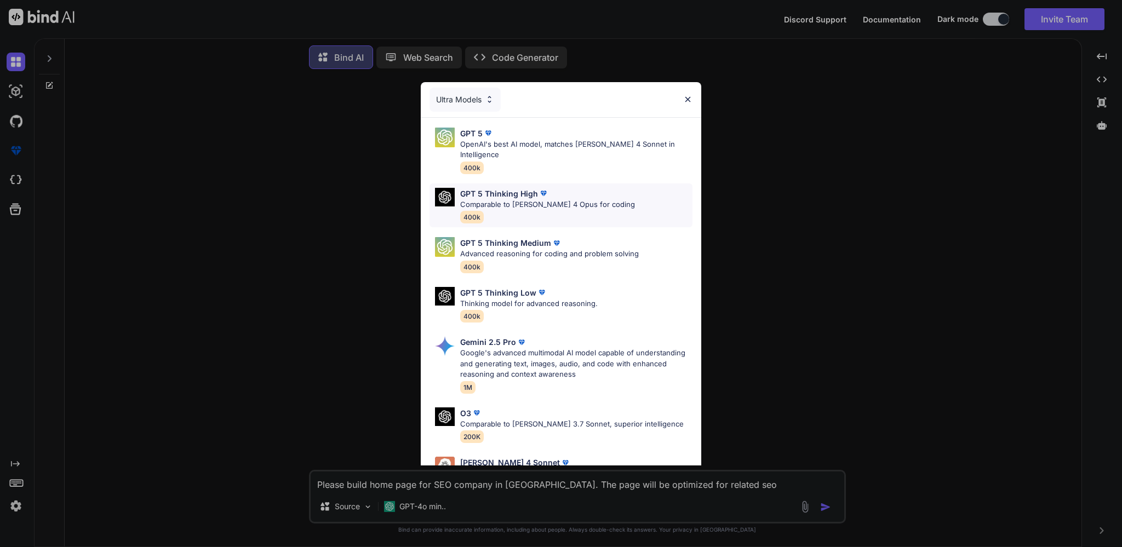
click at [505, 199] on p "Comparable to [PERSON_NAME] 4 Opus for coding" at bounding box center [547, 204] width 175 height 11
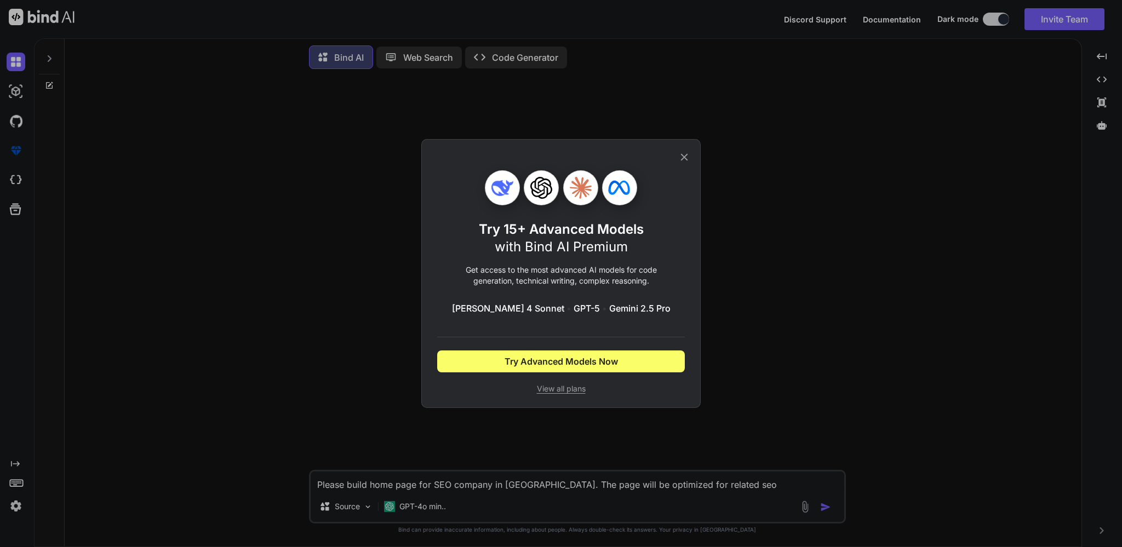
click at [735, 479] on div "Try 15+ Advanced Models with Bind AI Premium Get access to the most advanced AI…" at bounding box center [561, 273] width 1122 height 547
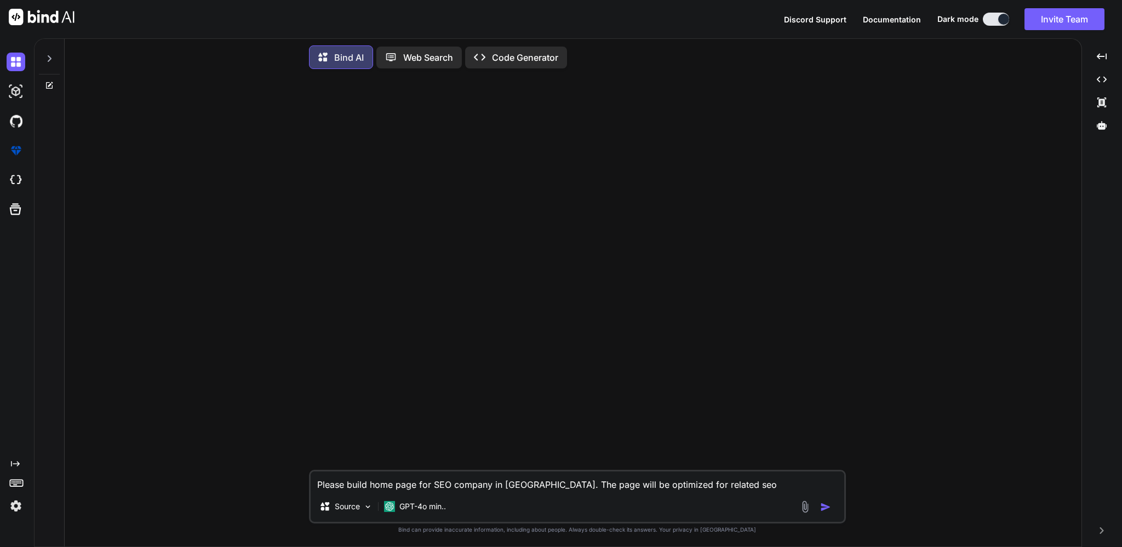
click at [736, 482] on textarea "Please build home page for SEO company in San Diego. The page will be optimized…" at bounding box center [578, 482] width 534 height 20
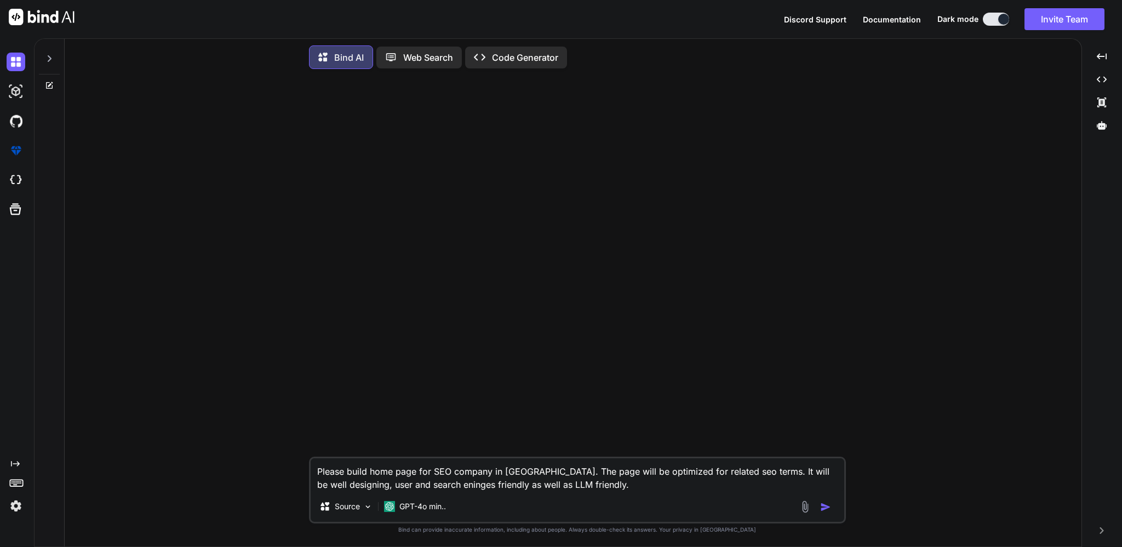
paste textarea "-designed, user-friendly, and search engine-friendly as well as LLM-"
click at [651, 483] on textarea "Please build home page for SEO company in San Diego. The page will be optimized…" at bounding box center [578, 475] width 534 height 33
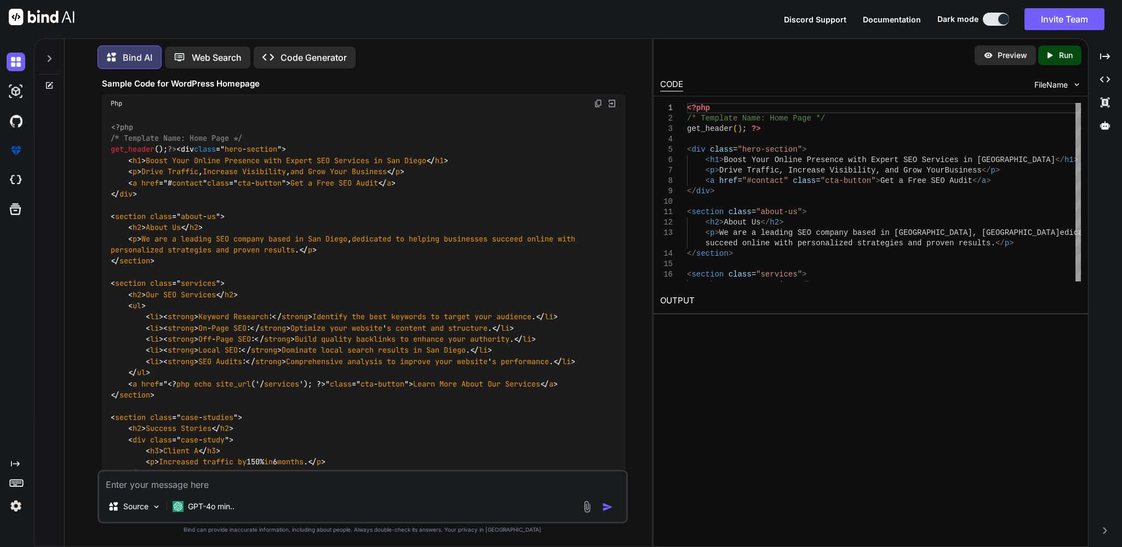
scroll to position [0, 0]
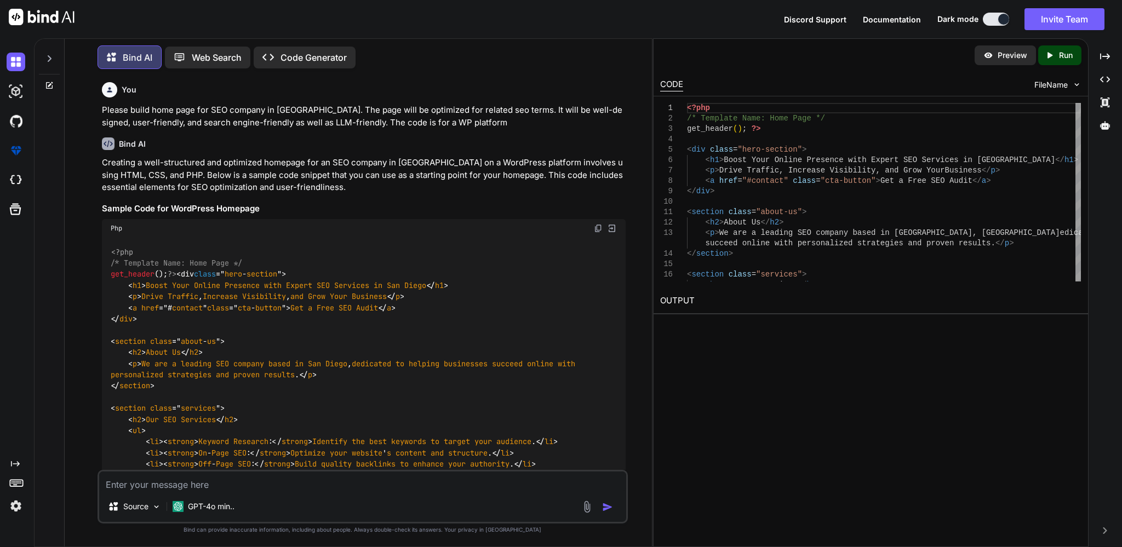
click at [211, 110] on p "Please build home page for SEO company in San Diego. The page will be optimized…" at bounding box center [364, 116] width 524 height 25
click at [13, 62] on img at bounding box center [16, 62] width 19 height 19
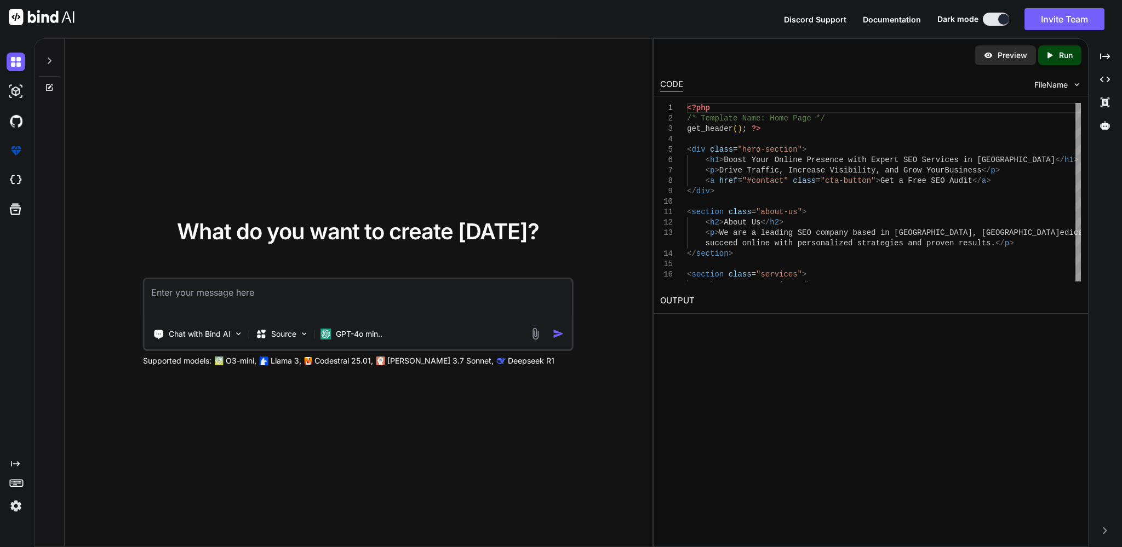
click at [268, 312] on textarea at bounding box center [358, 299] width 427 height 41
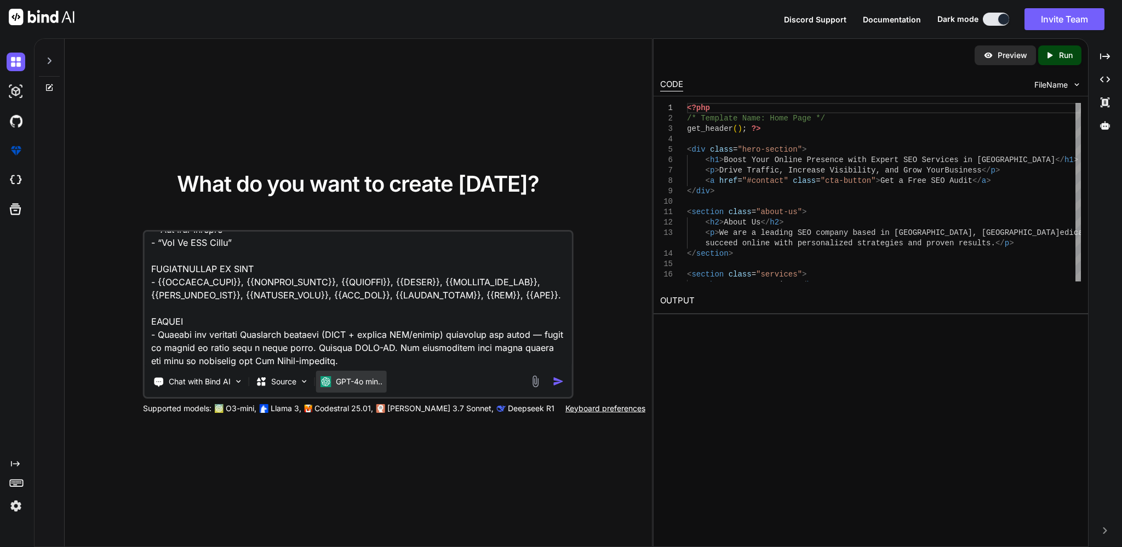
click at [350, 386] on p "GPT-4o min.." at bounding box center [359, 381] width 47 height 11
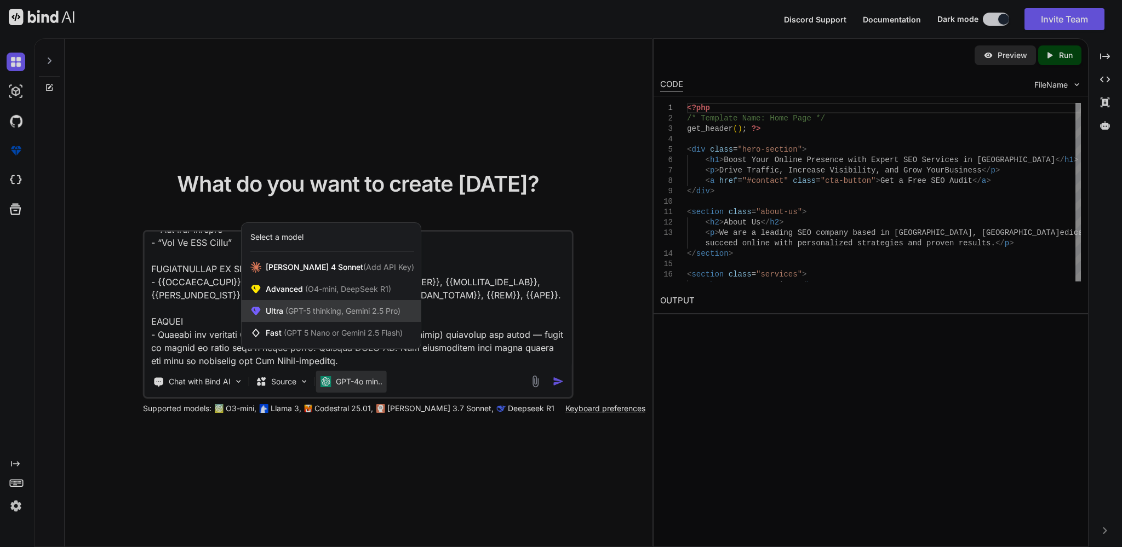
click at [318, 315] on span "(GPT-5 thinking, Gemini 2.5 Pro)" at bounding box center [341, 310] width 117 height 9
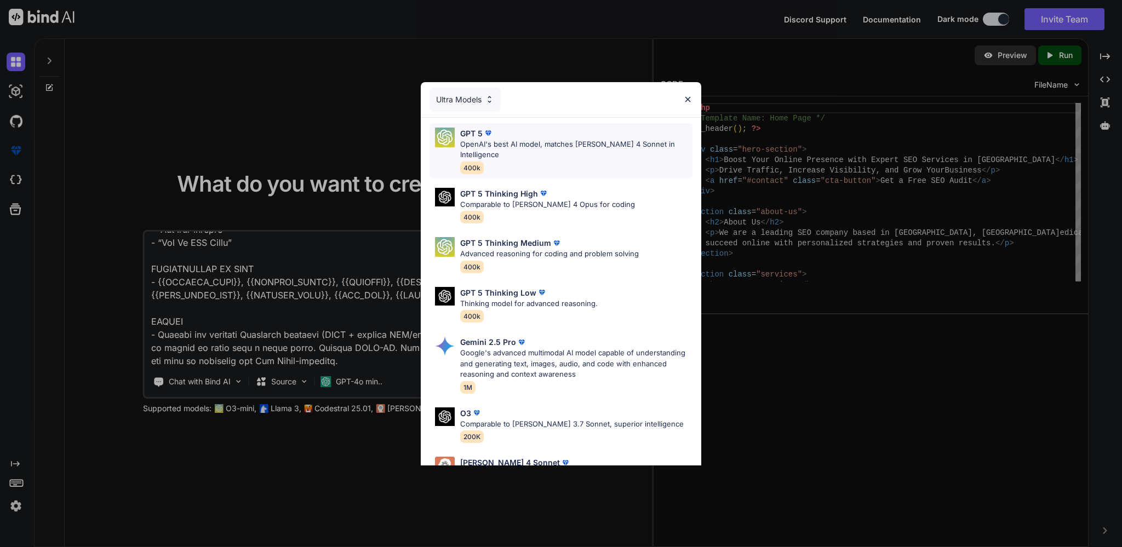
click at [499, 150] on div "GPT 5 OpenAI's best AI model, matches Claude 4 Sonnet in Intelligence 400k" at bounding box center [576, 151] width 232 height 46
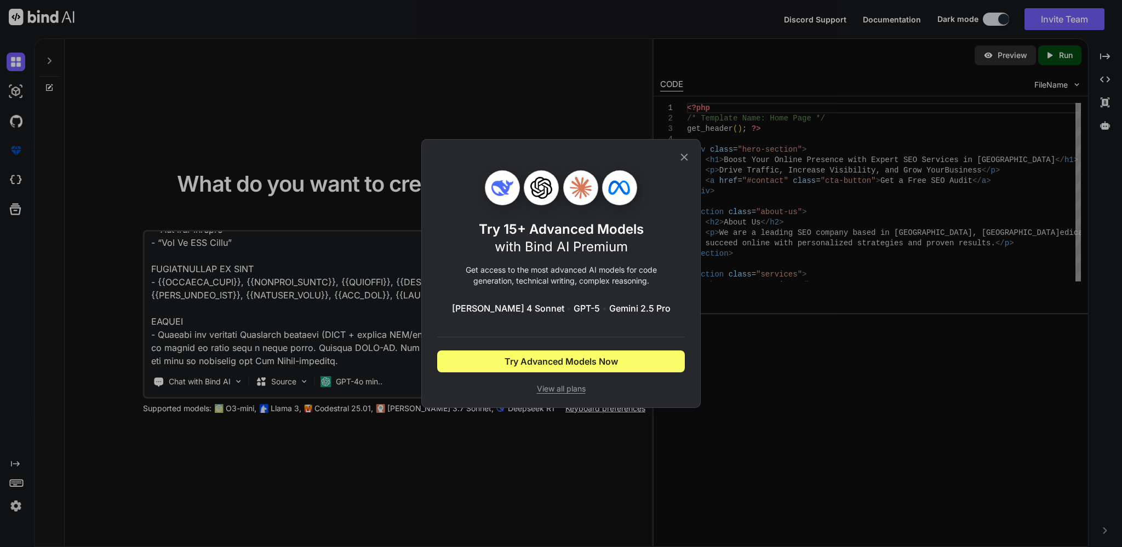
click at [687, 154] on icon at bounding box center [684, 157] width 12 height 12
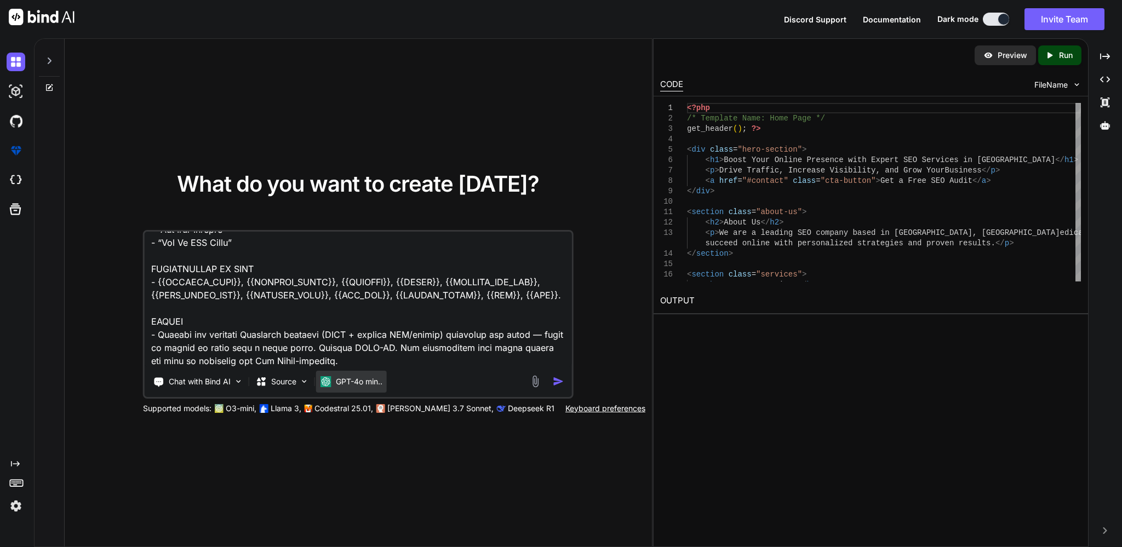
click at [369, 379] on p "GPT-4o min.." at bounding box center [359, 381] width 47 height 11
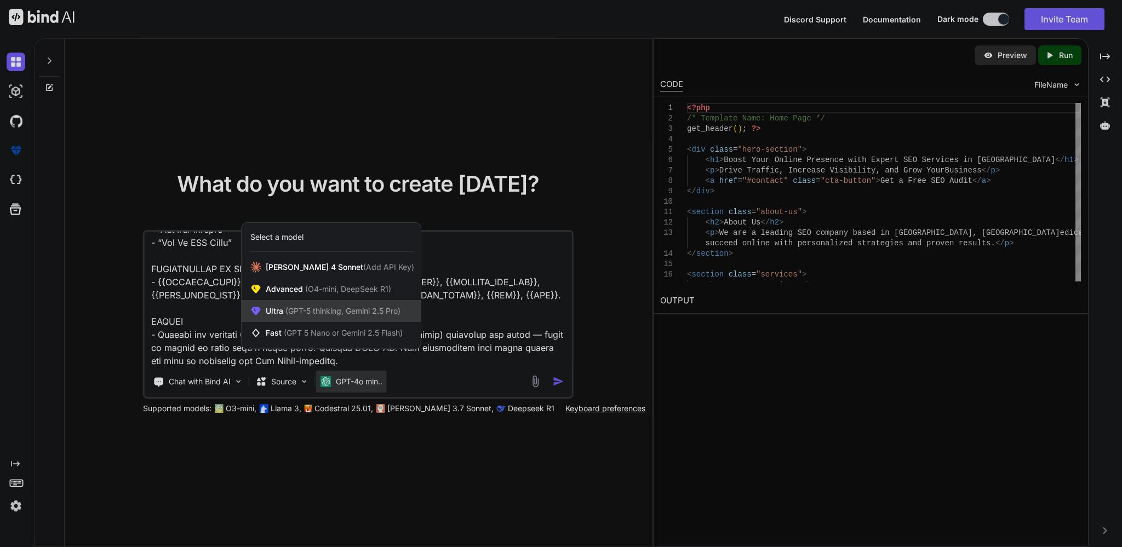
click at [294, 310] on span "(GPT-5 thinking, Gemini 2.5 Pro)" at bounding box center [341, 310] width 117 height 9
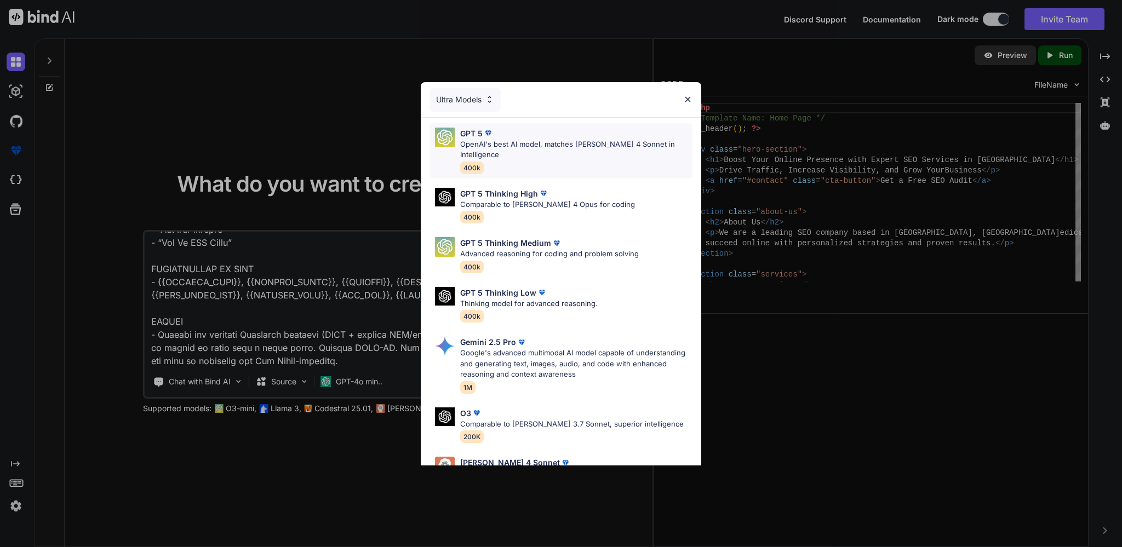
click at [502, 135] on div "GPT 5" at bounding box center [576, 134] width 232 height 12
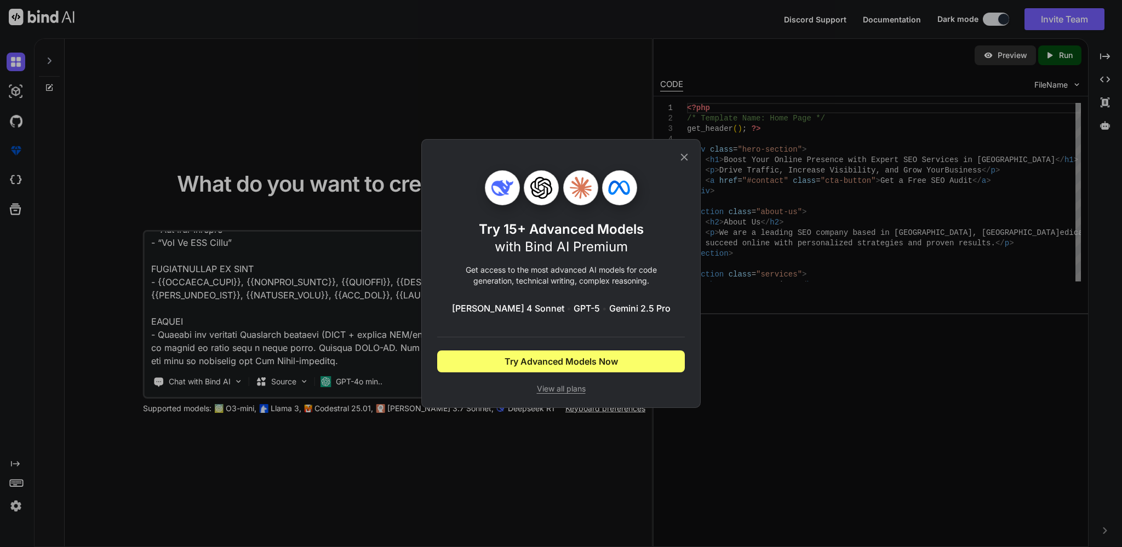
click at [681, 156] on icon at bounding box center [684, 157] width 12 height 12
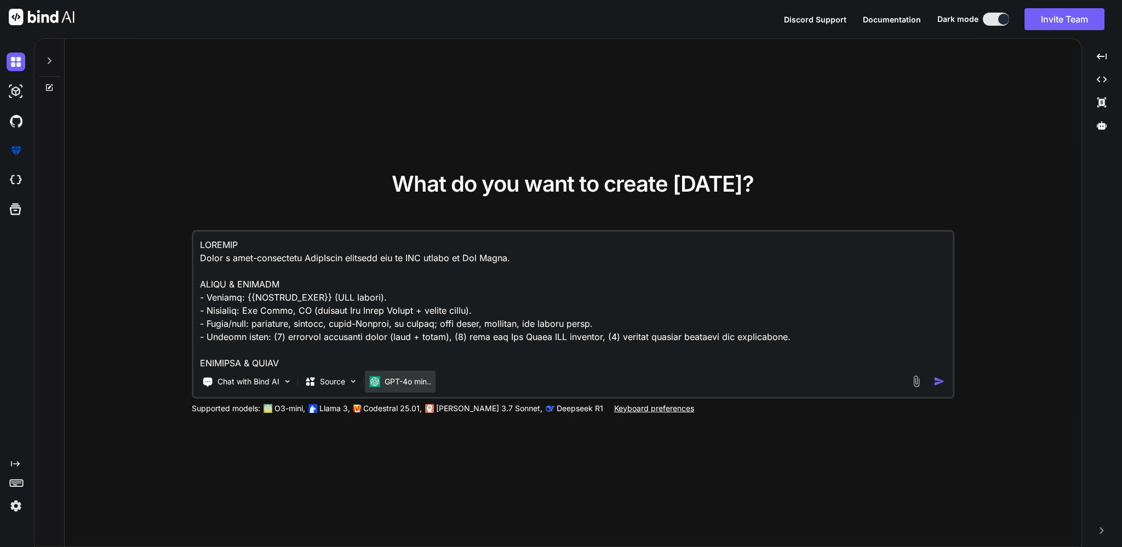
click at [410, 378] on p "GPT-4o min.." at bounding box center [408, 381] width 47 height 11
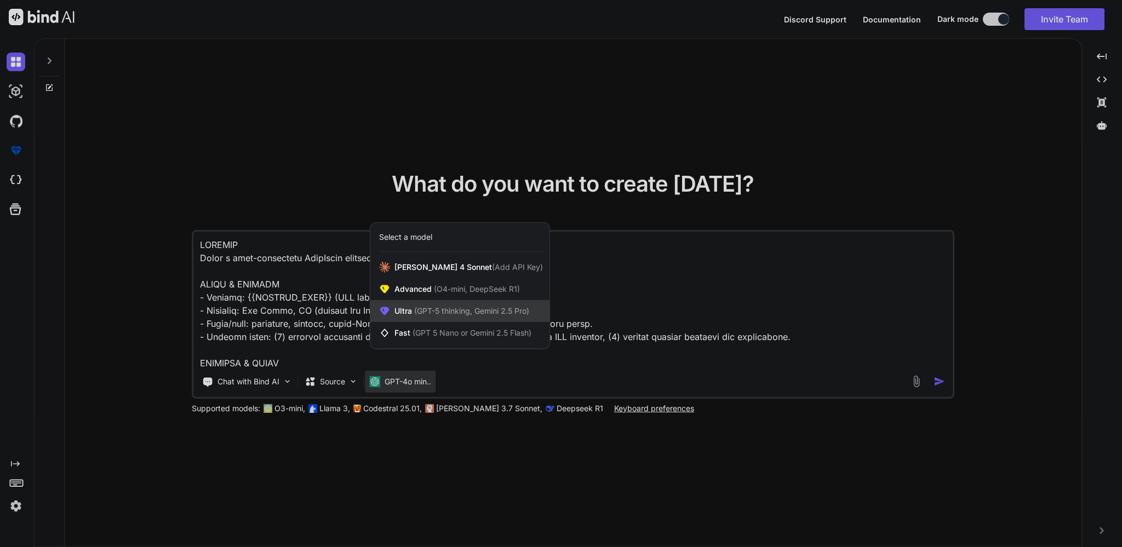
click at [420, 308] on span "(GPT-5 thinking, Gemini 2.5 Pro)" at bounding box center [470, 310] width 117 height 9
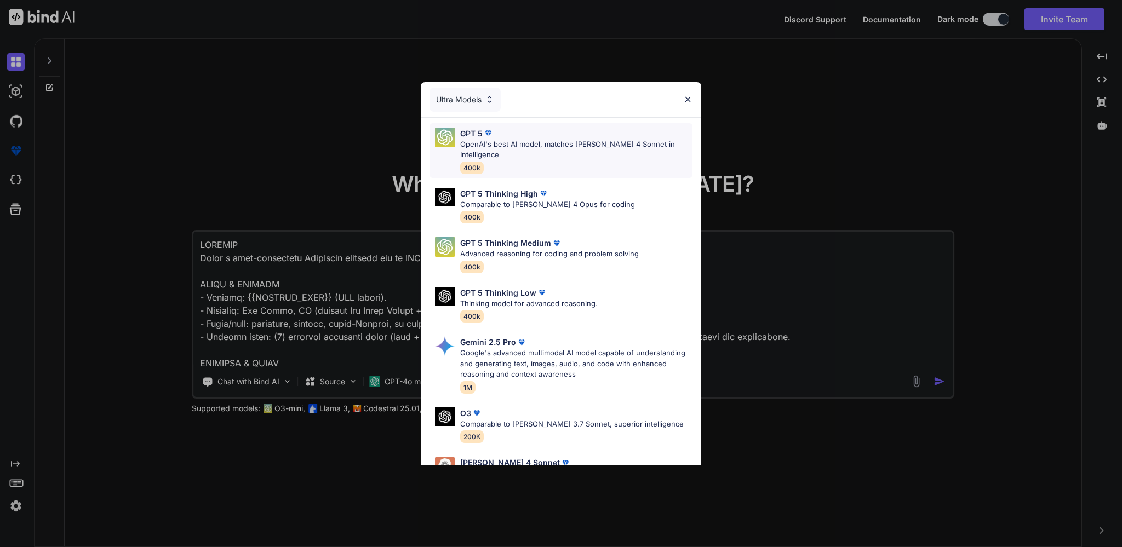
click at [492, 145] on p "OpenAI's best AI model, matches [PERSON_NAME] 4 Sonnet in Intelligence" at bounding box center [576, 149] width 232 height 21
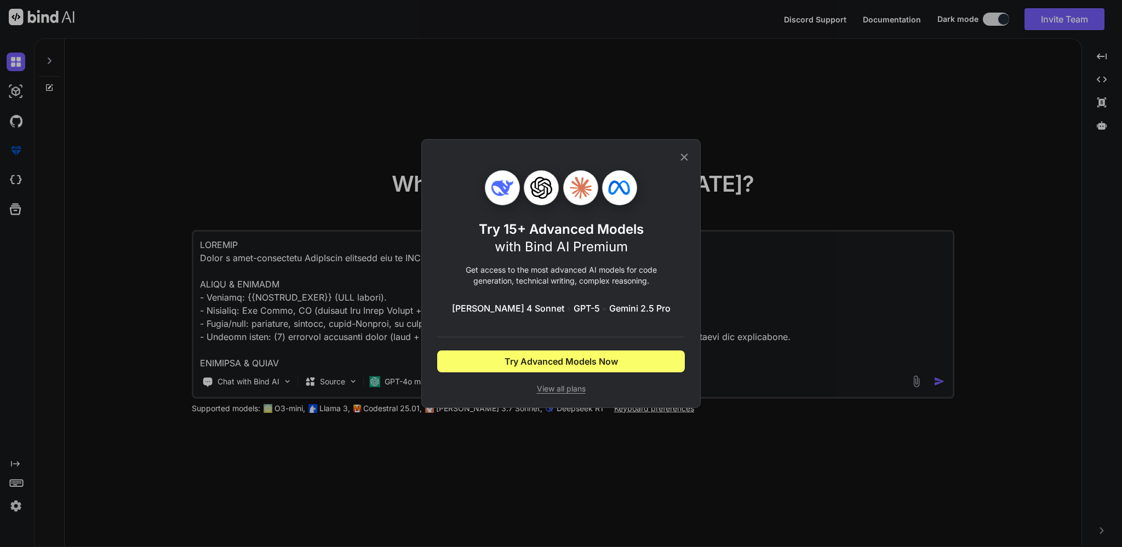
click at [767, 439] on div "Try 15+ Advanced Models with Bind AI Premium Get access to the most advanced AI…" at bounding box center [561, 273] width 1122 height 547
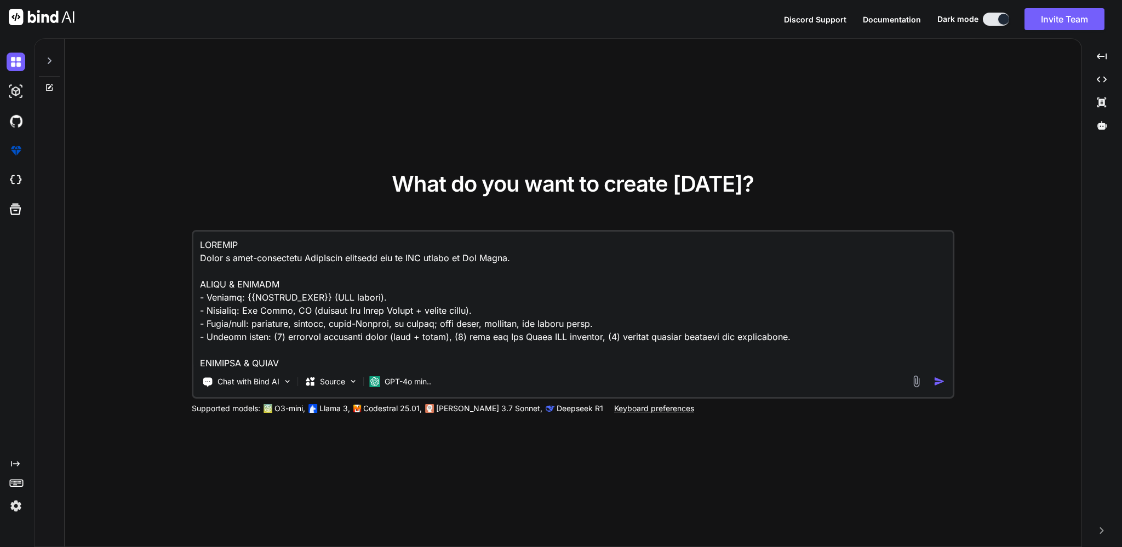
click at [937, 376] on img "button" at bounding box center [939, 382] width 12 height 12
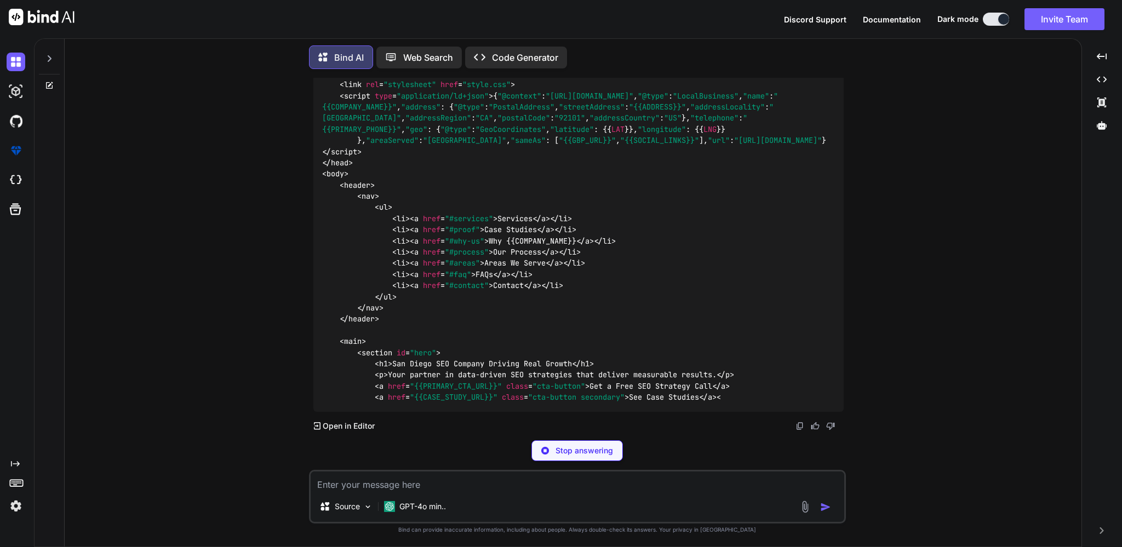
scroll to position [1279, 0]
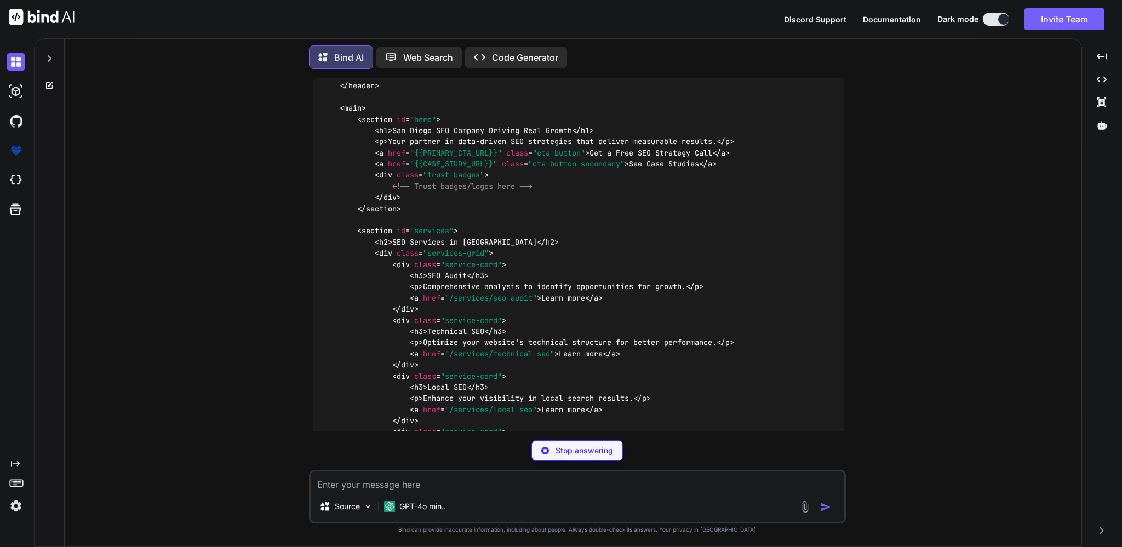
type textarea "x"
